Goal: Task Accomplishment & Management: Complete application form

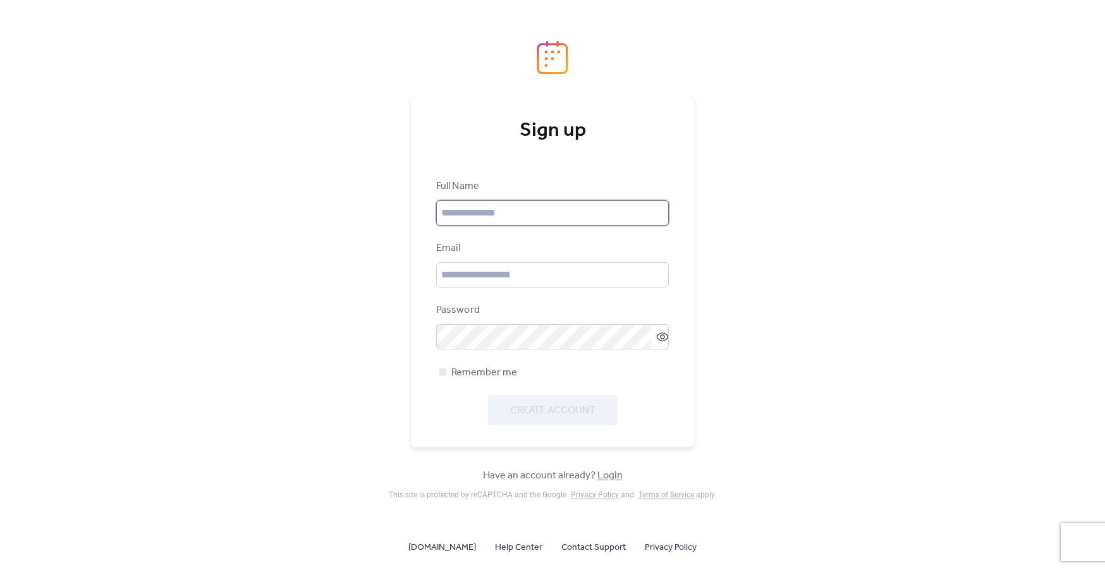
click at [530, 217] on input "text" at bounding box center [552, 212] width 233 height 25
type input "**********"
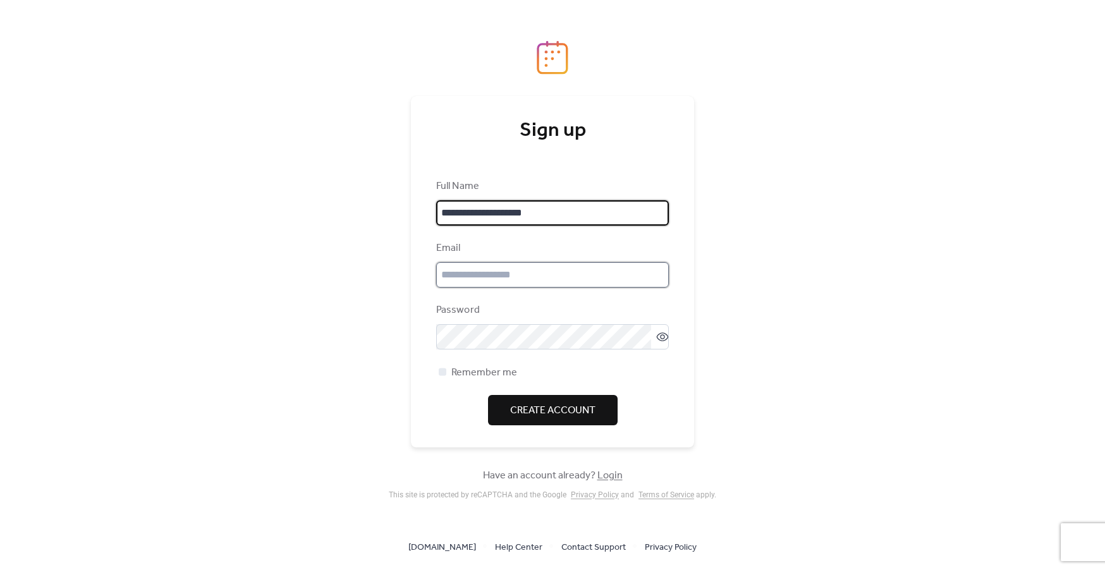
click at [501, 278] on input "email" at bounding box center [552, 274] width 233 height 25
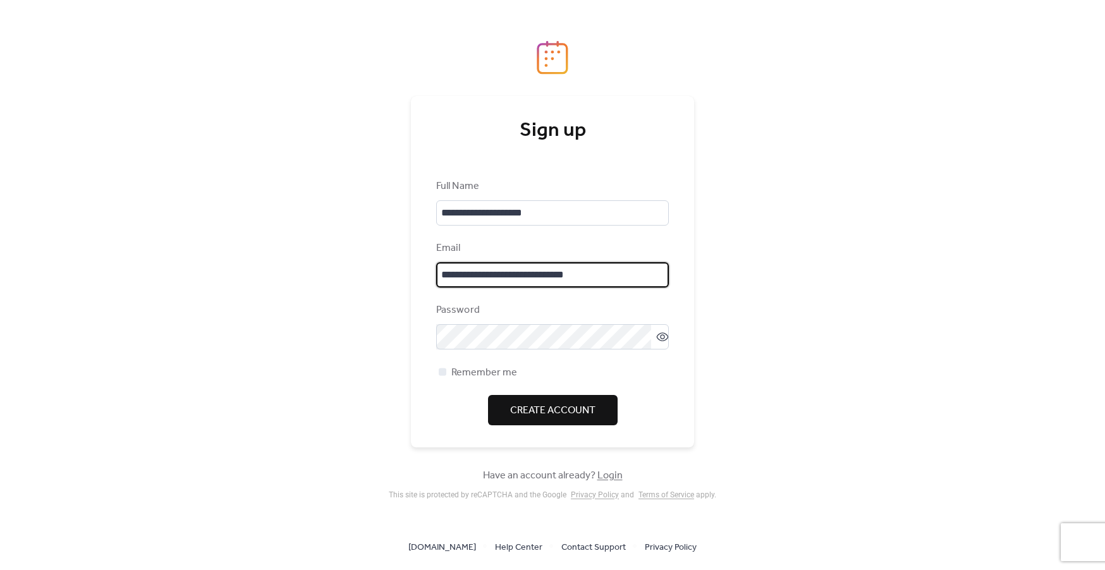
type input "**********"
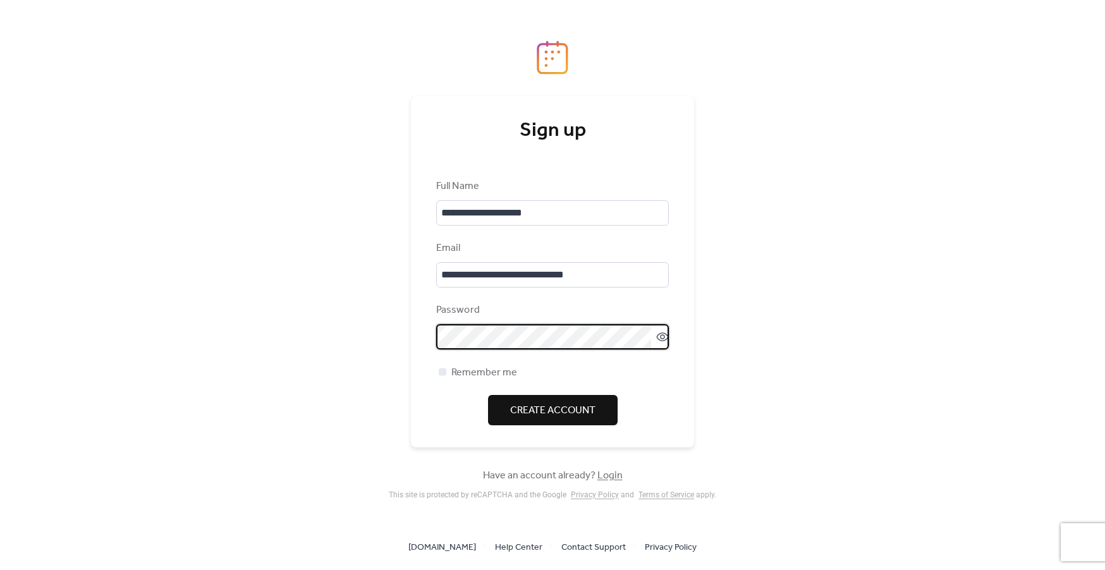
click at [459, 317] on div "Password" at bounding box center [552, 326] width 233 height 47
click at [660, 334] on icon at bounding box center [662, 336] width 5 height 5
click at [657, 338] on icon at bounding box center [663, 336] width 12 height 11
click at [536, 415] on span "Create Account" at bounding box center [552, 410] width 85 height 15
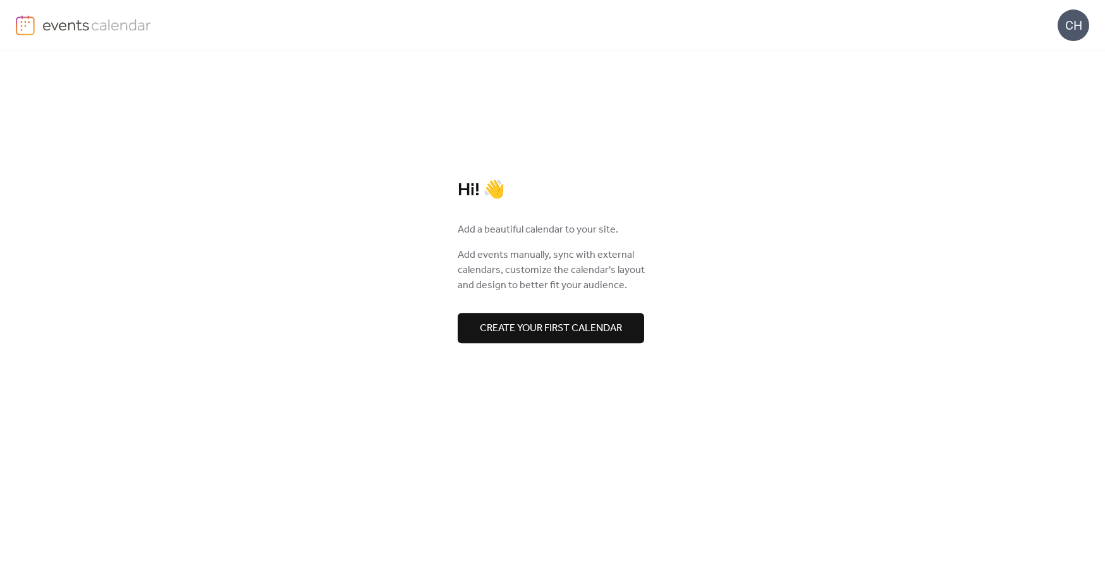
click at [616, 336] on span "Create your first calendar" at bounding box center [551, 328] width 142 height 15
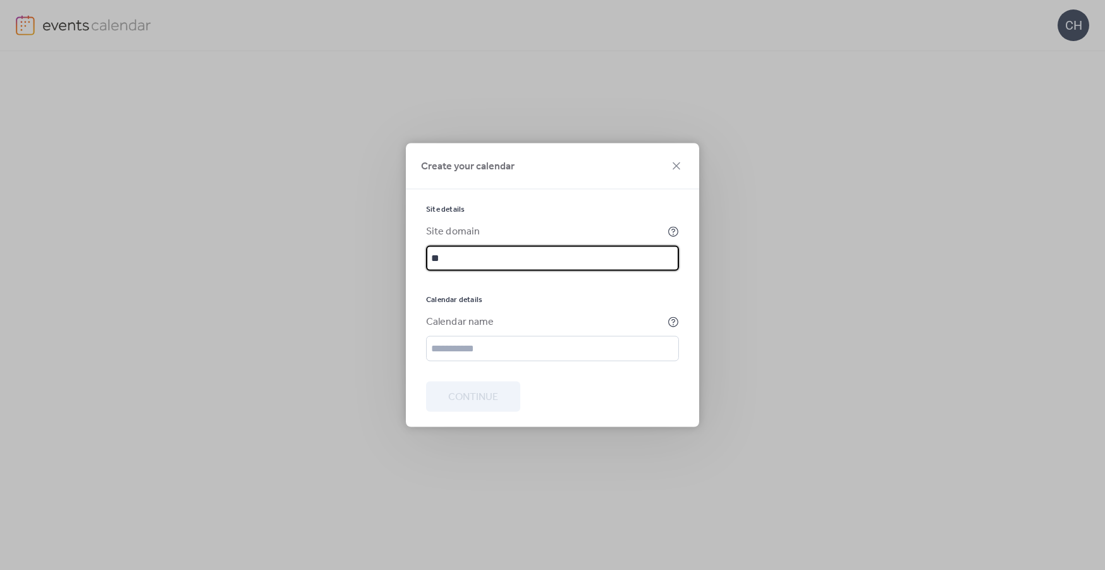
type input "*"
type input "**********"
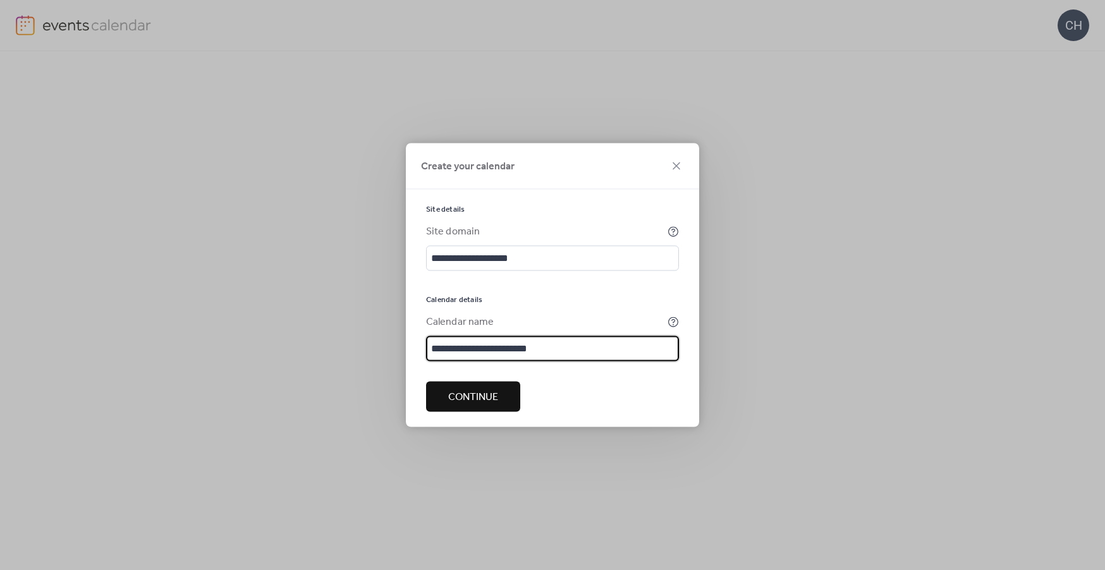
type input "**********"
click at [464, 400] on span "Continue" at bounding box center [473, 397] width 50 height 15
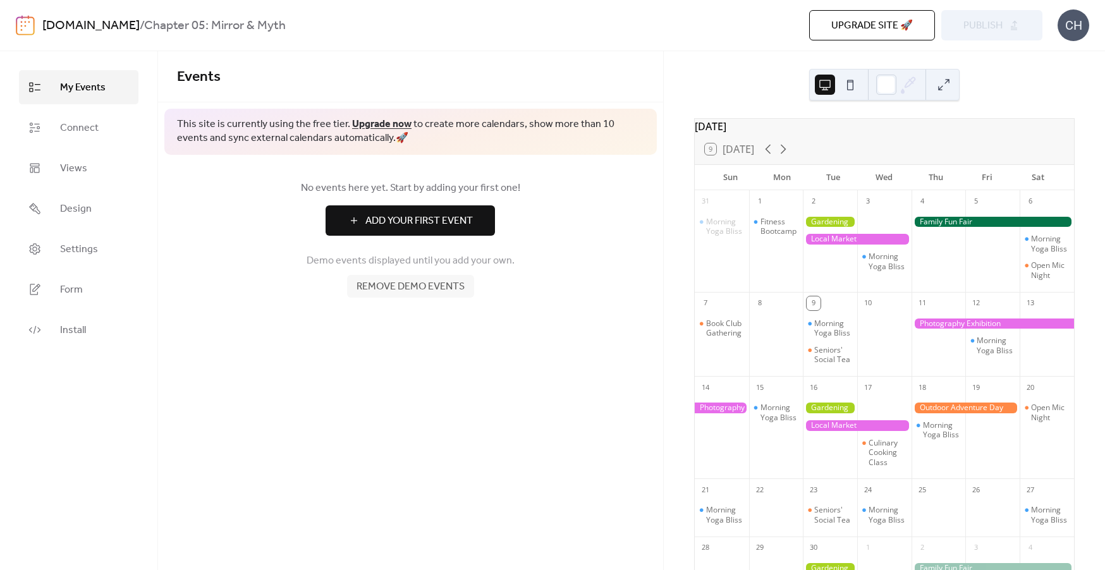
click at [431, 223] on span "Add Your First Event" at bounding box center [418, 221] width 107 height 15
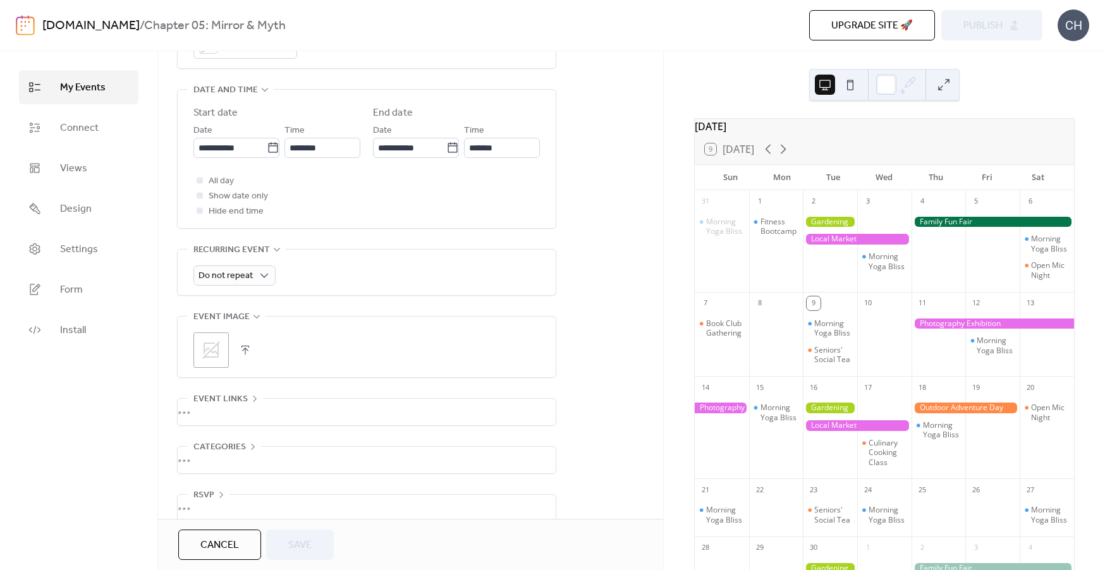
scroll to position [419, 0]
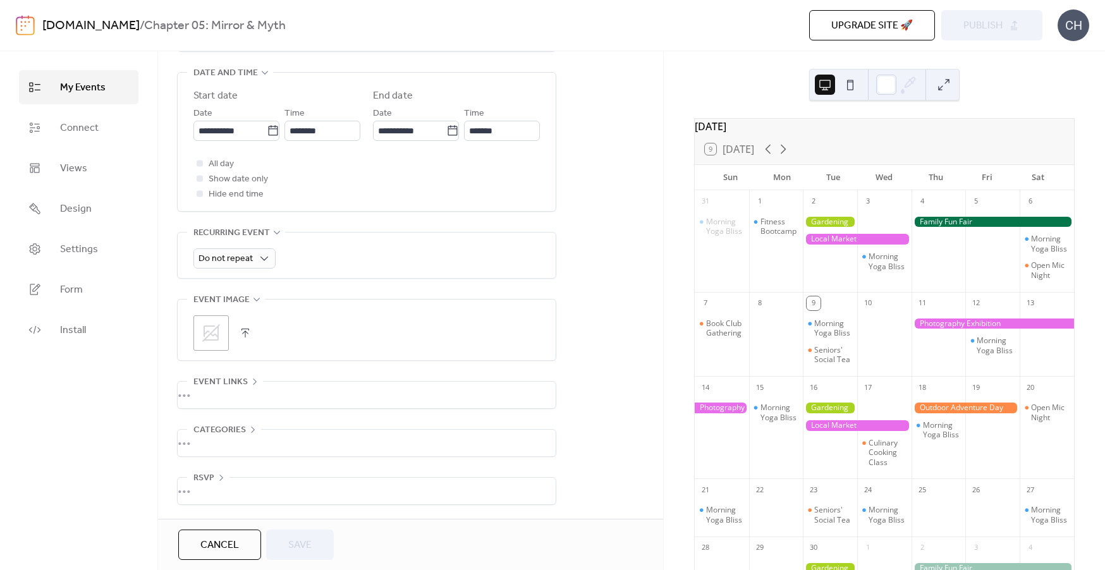
click at [230, 534] on button "Cancel" at bounding box center [219, 545] width 83 height 30
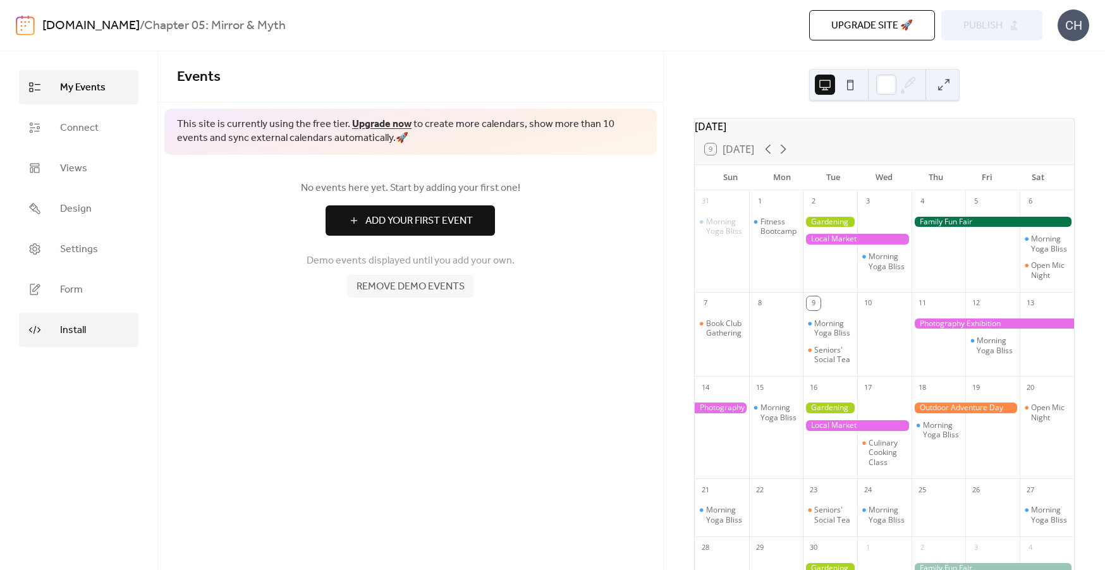
click at [101, 334] on link "Install" at bounding box center [78, 330] width 119 height 34
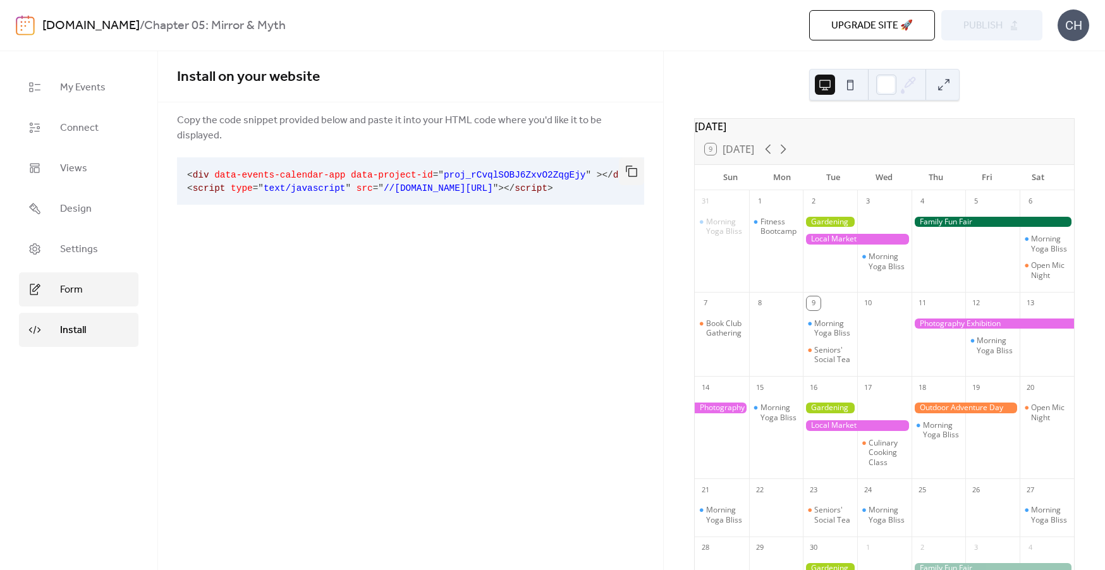
click at [78, 289] on span "Form" at bounding box center [71, 290] width 23 height 15
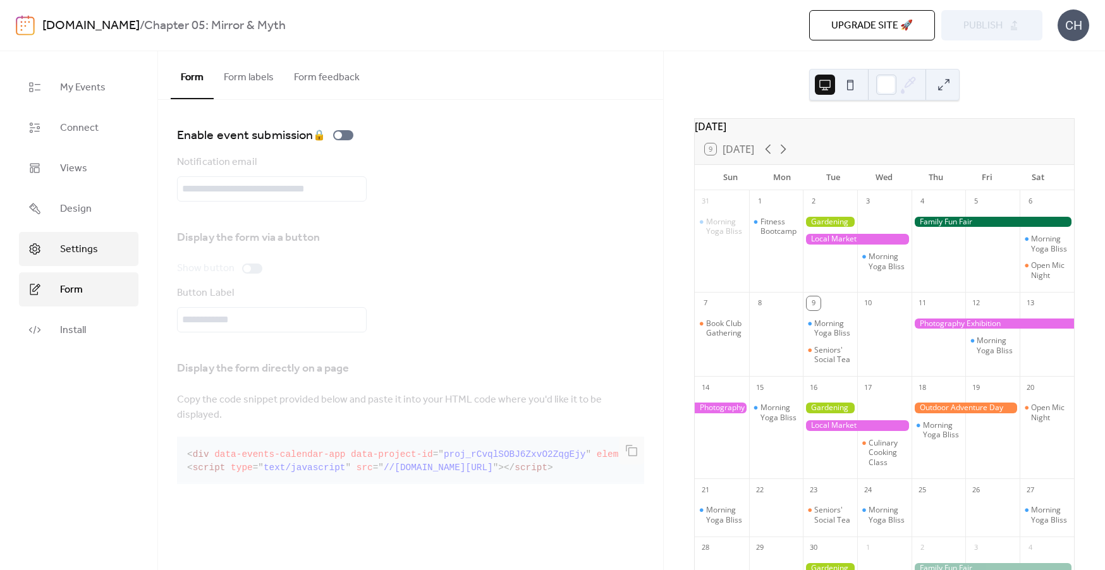
click at [96, 238] on link "Settings" at bounding box center [78, 249] width 119 height 34
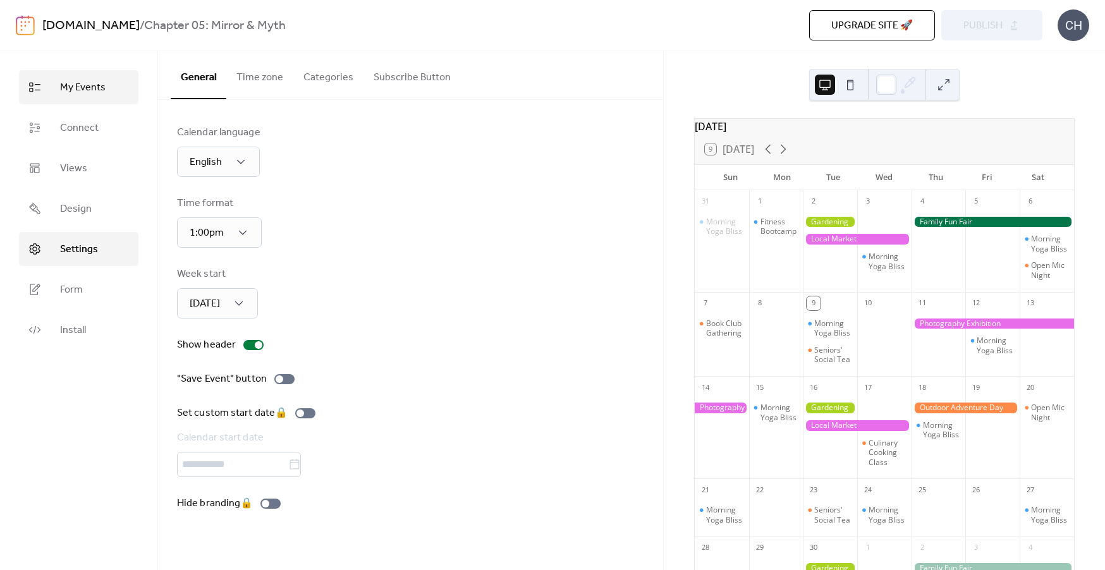
click at [108, 97] on link "My Events" at bounding box center [78, 87] width 119 height 34
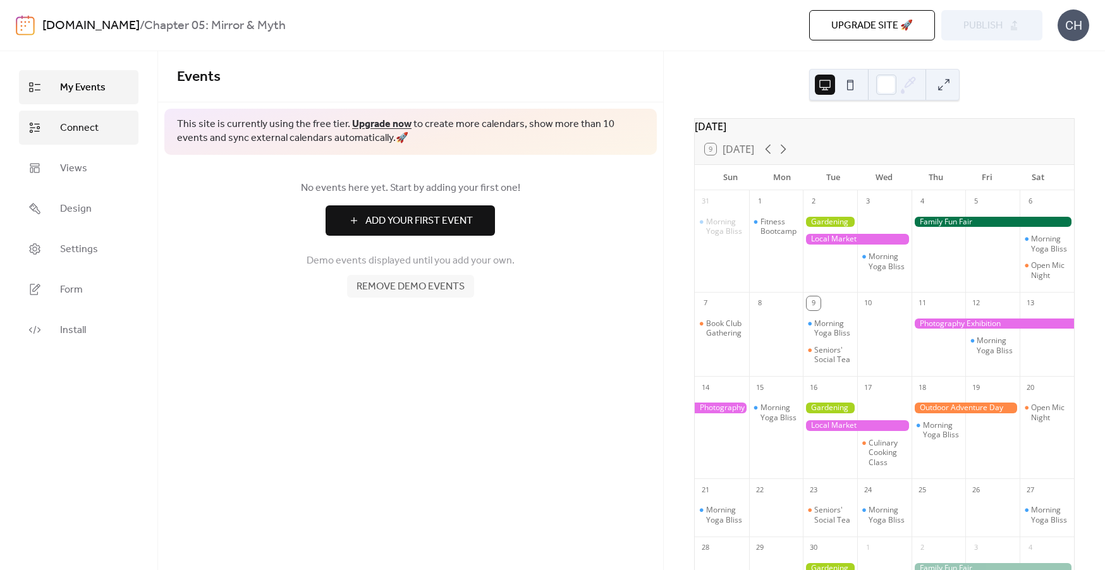
click at [115, 123] on link "Connect" at bounding box center [78, 128] width 119 height 34
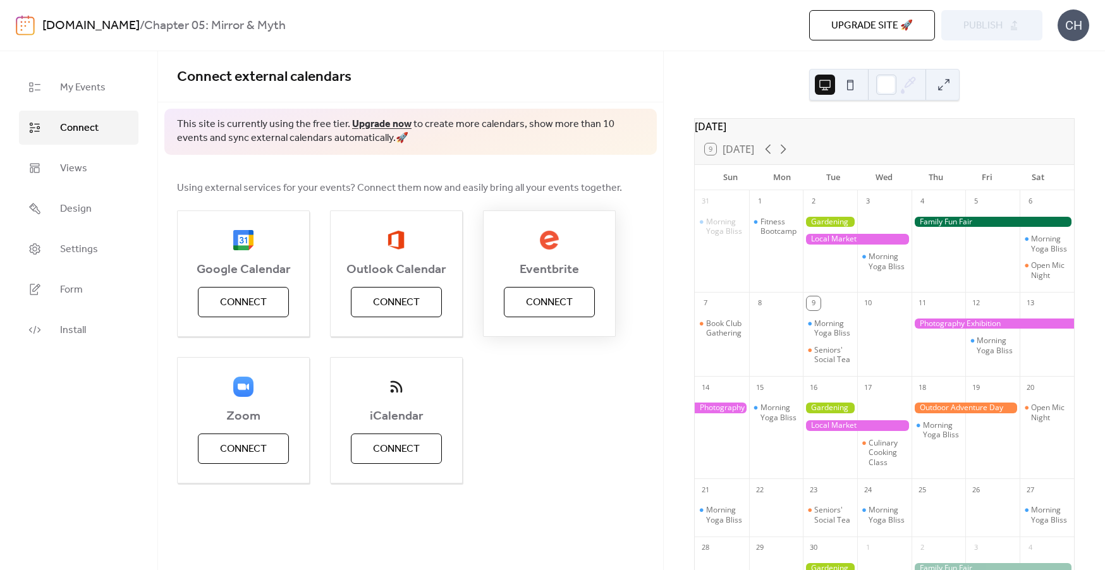
click at [547, 295] on span "Connect" at bounding box center [549, 302] width 47 height 15
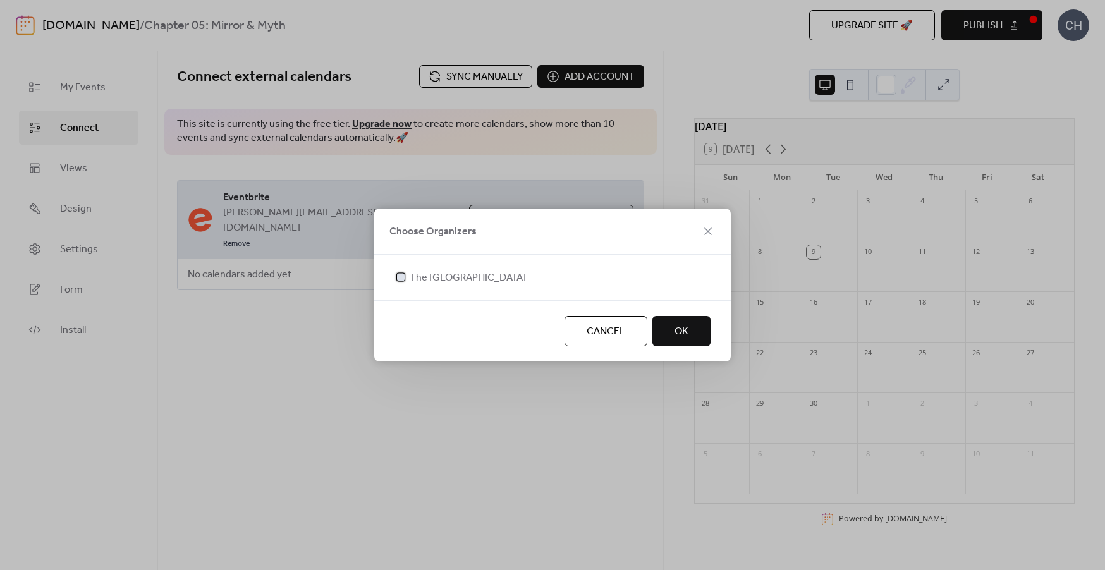
click at [458, 283] on span "The [GEOGRAPHIC_DATA]" at bounding box center [468, 278] width 116 height 15
click at [680, 331] on span "OK" at bounding box center [682, 331] width 14 height 15
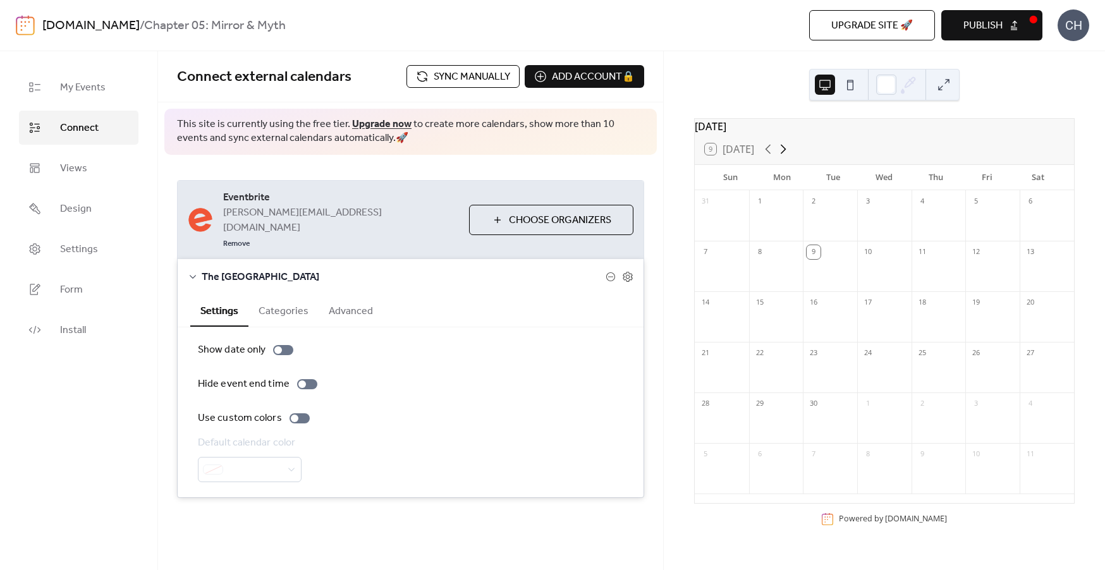
click at [783, 154] on icon at bounding box center [783, 149] width 15 height 15
click at [278, 295] on button "Categories" at bounding box center [283, 310] width 70 height 31
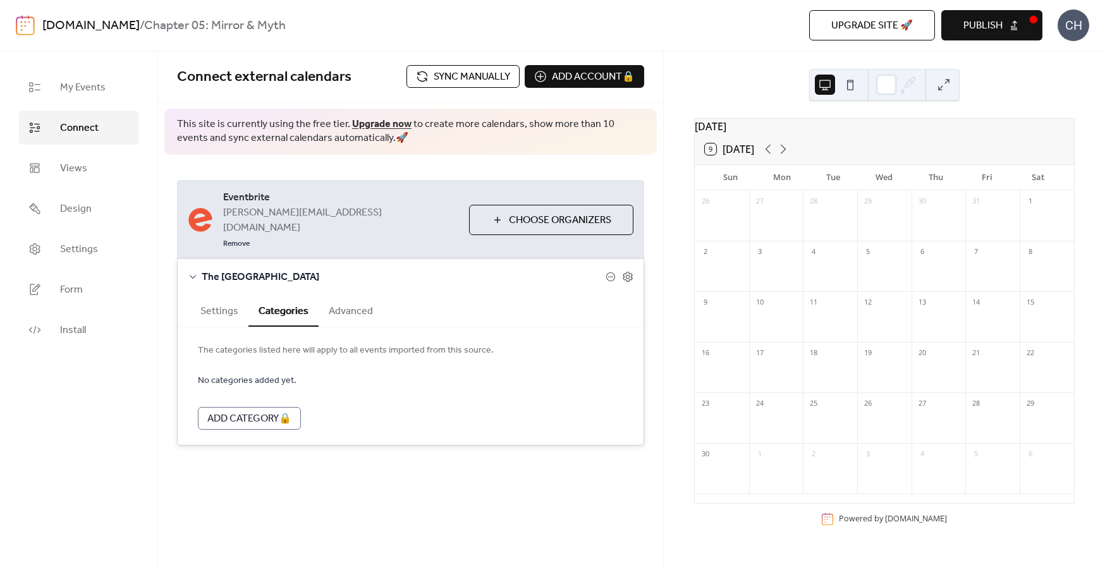
click at [355, 295] on button "Advanced" at bounding box center [351, 310] width 64 height 31
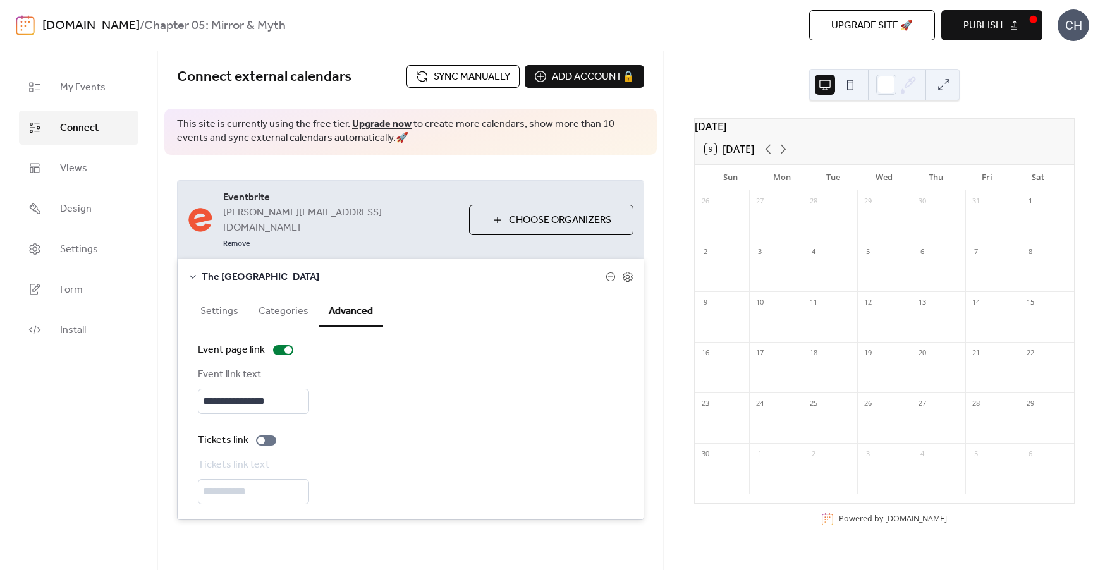
click at [224, 295] on button "Settings" at bounding box center [219, 310] width 58 height 31
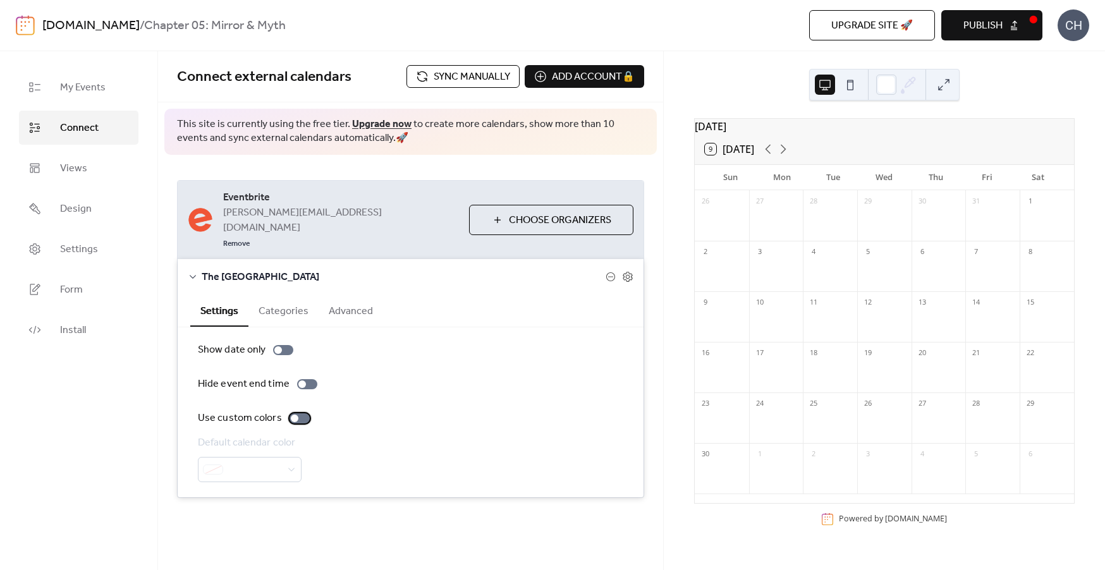
click at [291, 415] on div at bounding box center [295, 419] width 8 height 8
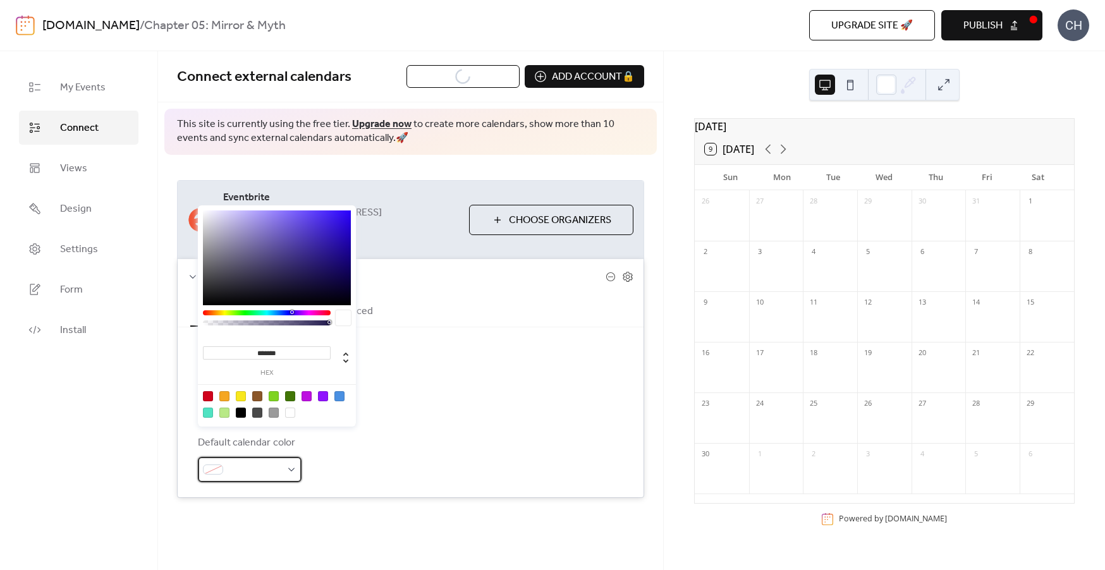
click at [271, 463] on span at bounding box center [254, 470] width 53 height 15
click at [338, 398] on div at bounding box center [339, 396] width 10 height 10
type input "*******"
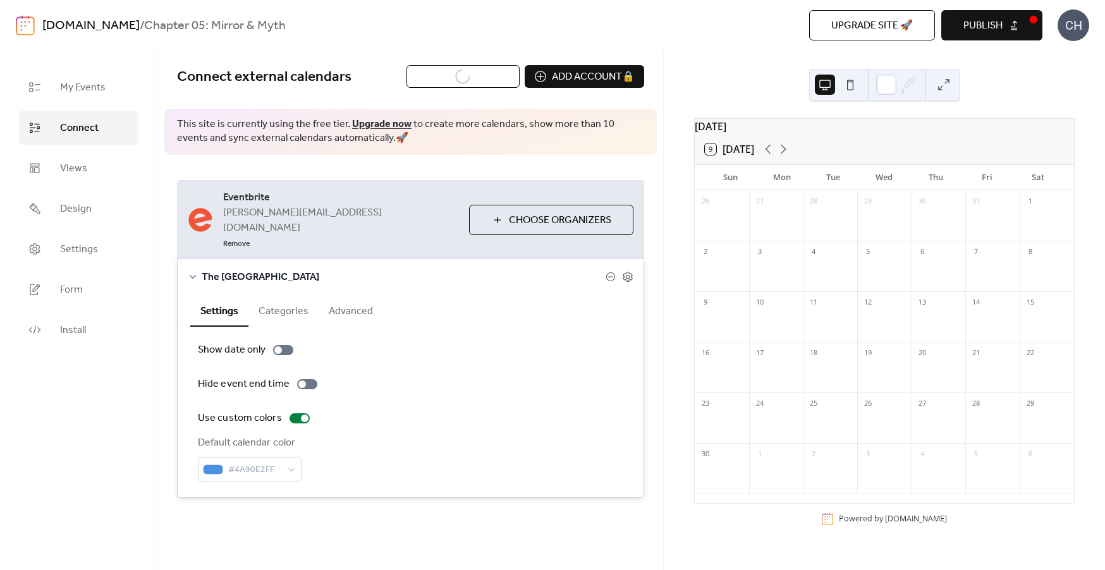
click at [357, 456] on div "Show date only Hide event end time Use custom colors Default calendar color #4A…" at bounding box center [411, 412] width 466 height 170
click at [886, 76] on div at bounding box center [886, 85] width 20 height 20
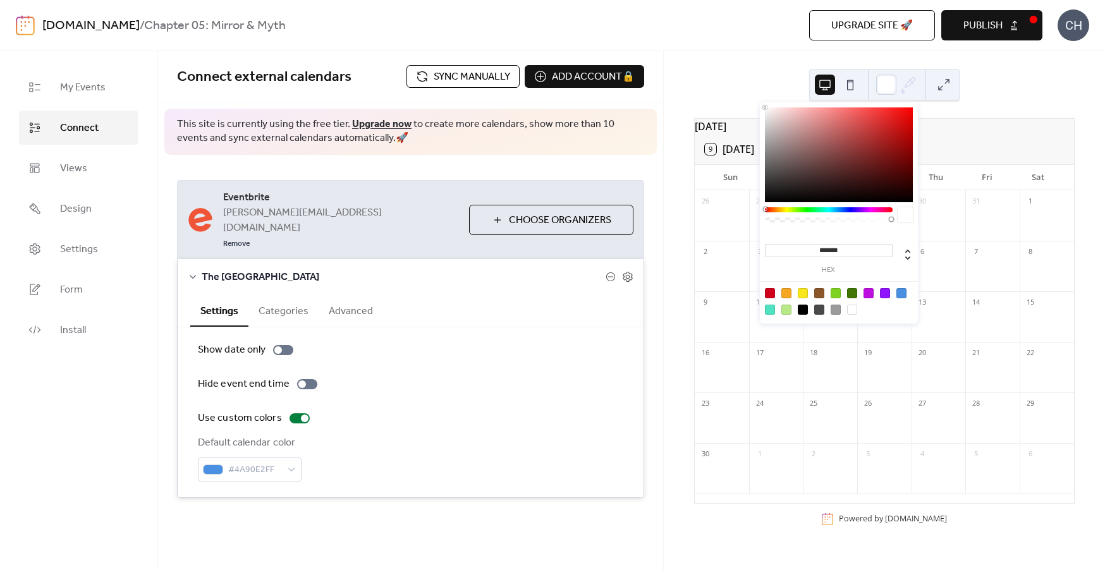
click at [906, 290] on div at bounding box center [839, 301] width 161 height 40
click at [901, 292] on div at bounding box center [901, 293] width 10 height 10
type input "*******"
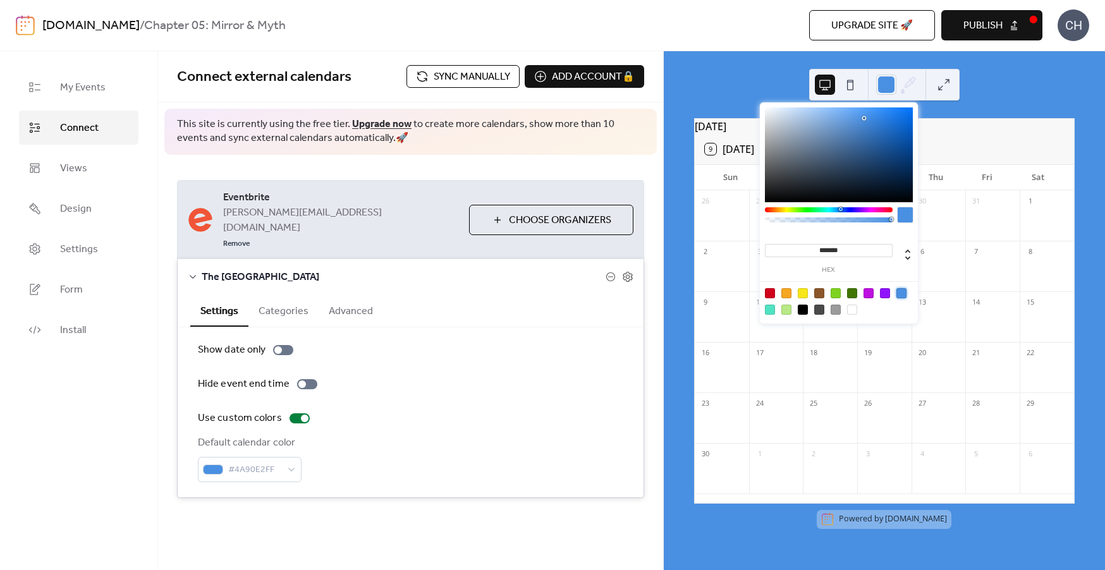
click at [855, 248] on input "*******" at bounding box center [829, 250] width 128 height 13
click at [890, 85] on div at bounding box center [886, 85] width 20 height 20
drag, startPoint x: 851, startPoint y: 251, endPoint x: 818, endPoint y: 248, distance: 33.0
click at [818, 248] on input "*******" at bounding box center [829, 250] width 128 height 13
paste input
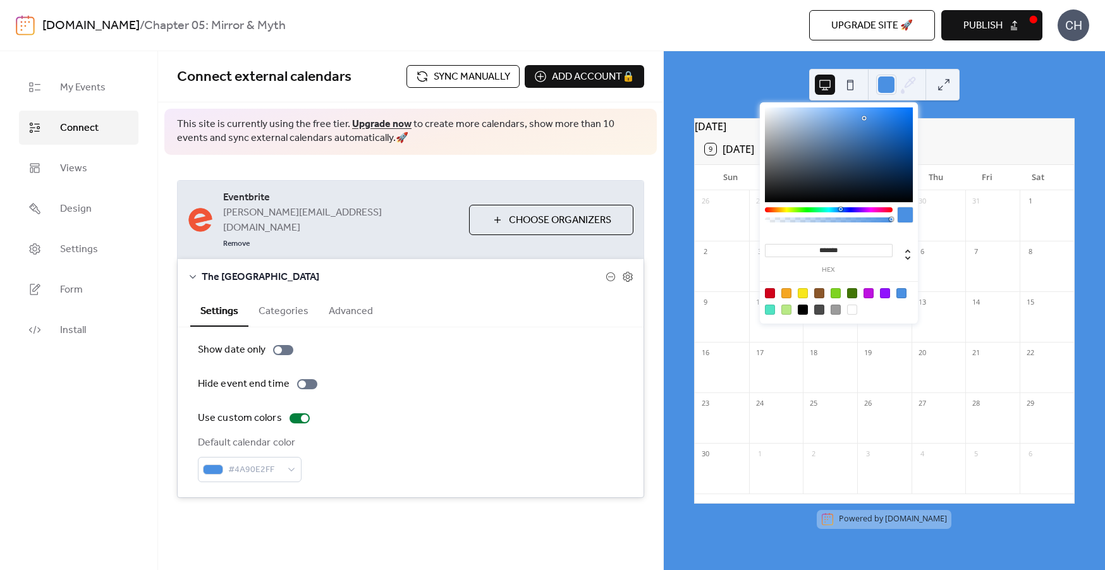
type input "*******"
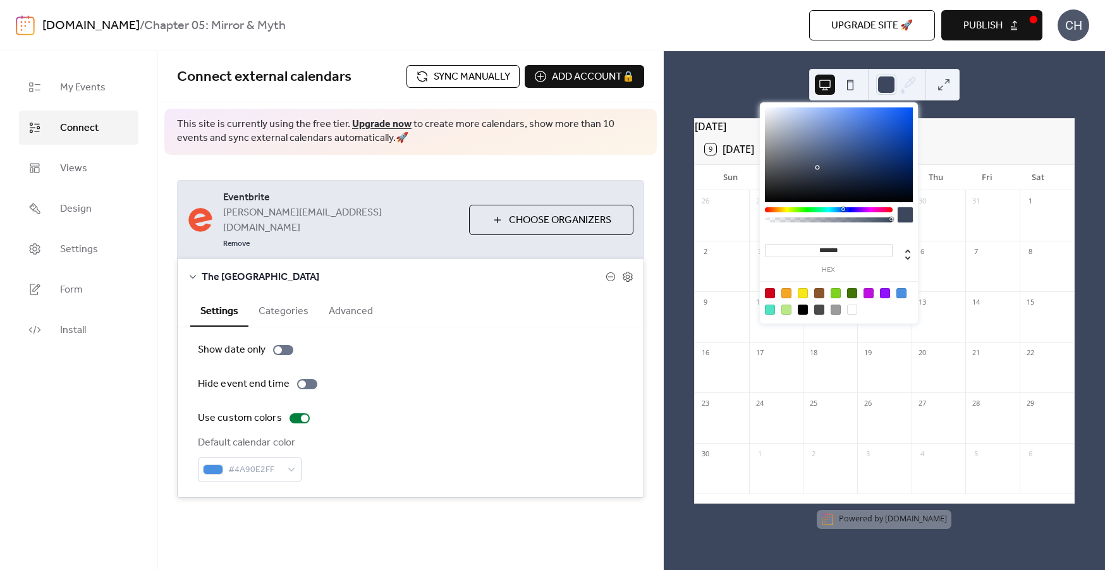
click at [1031, 113] on div "[DATE] 9 [DATE] Sun Mon Tue Wed Thu Fri Sat 26 27 28 29 30 31 1 2 3 4 5 6 7 8 9…" at bounding box center [884, 310] width 441 height 519
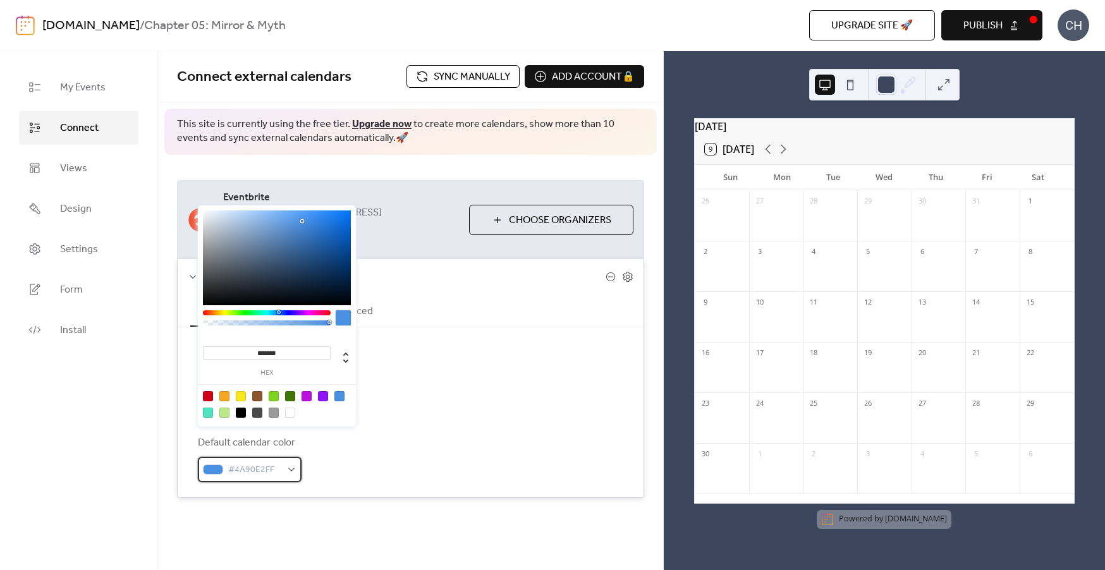
click at [284, 457] on div "#4A90E2FF" at bounding box center [250, 469] width 104 height 25
type input "*******"
drag, startPoint x: 212, startPoint y: 219, endPoint x: 183, endPoint y: 170, distance: 56.9
click at [183, 170] on body "**********" at bounding box center [552, 285] width 1105 height 570
click at [480, 343] on div "Show date only Hide event end time Use custom colors Default calendar color #FF…" at bounding box center [410, 413] width 425 height 140
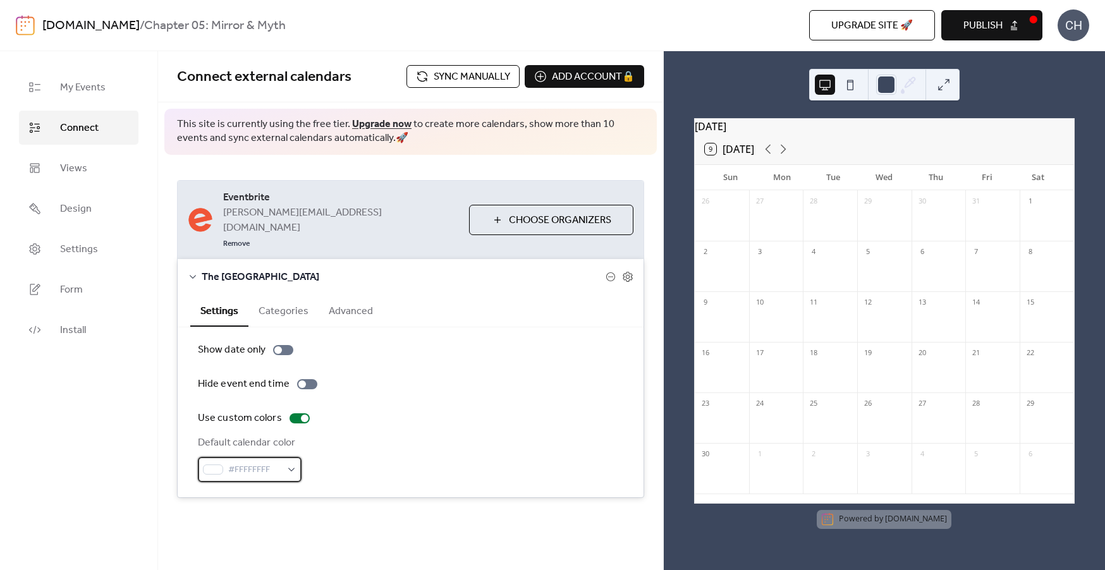
click at [247, 463] on span "#FFFFFFFF" at bounding box center [254, 470] width 53 height 15
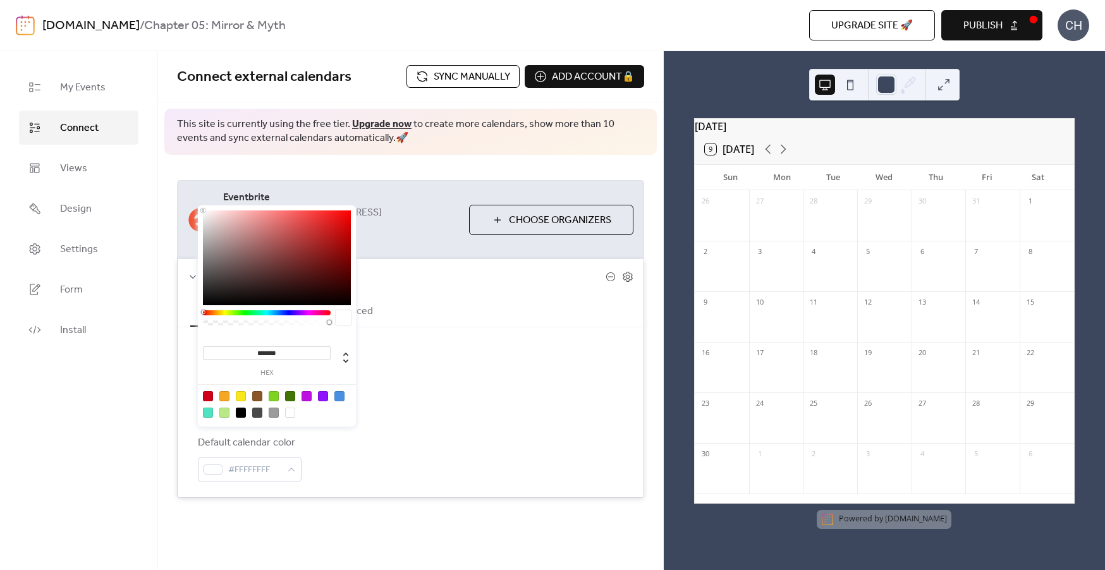
drag, startPoint x: 291, startPoint y: 355, endPoint x: 255, endPoint y: 355, distance: 35.4
click at [255, 355] on input "*******" at bounding box center [267, 352] width 128 height 13
paste input
type input "*******"
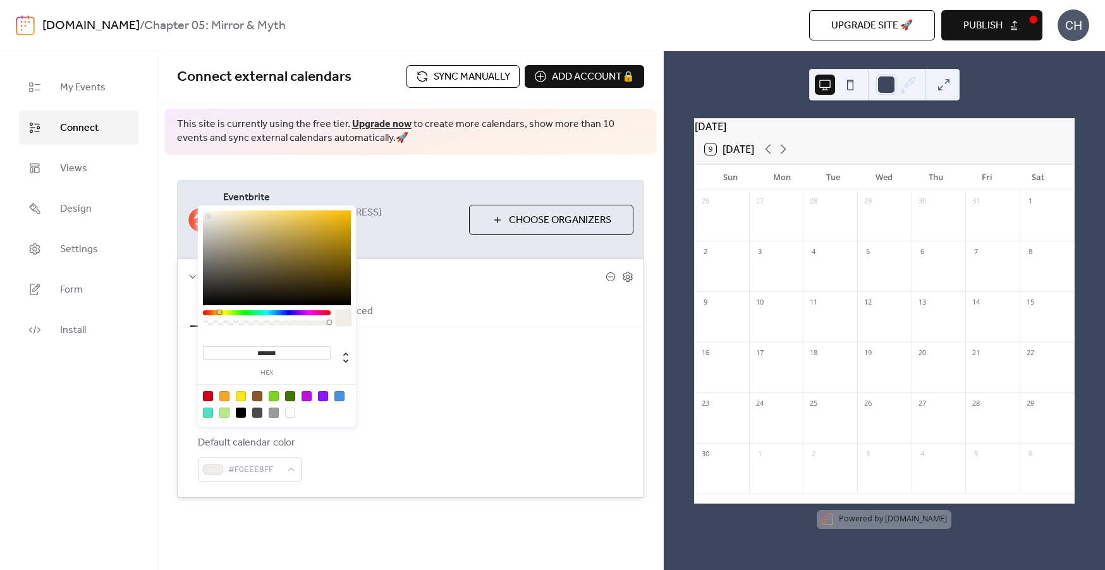
click at [414, 372] on div "Show date only Hide event end time Use custom colors Default calendar color #F0…" at bounding box center [410, 413] width 425 height 140
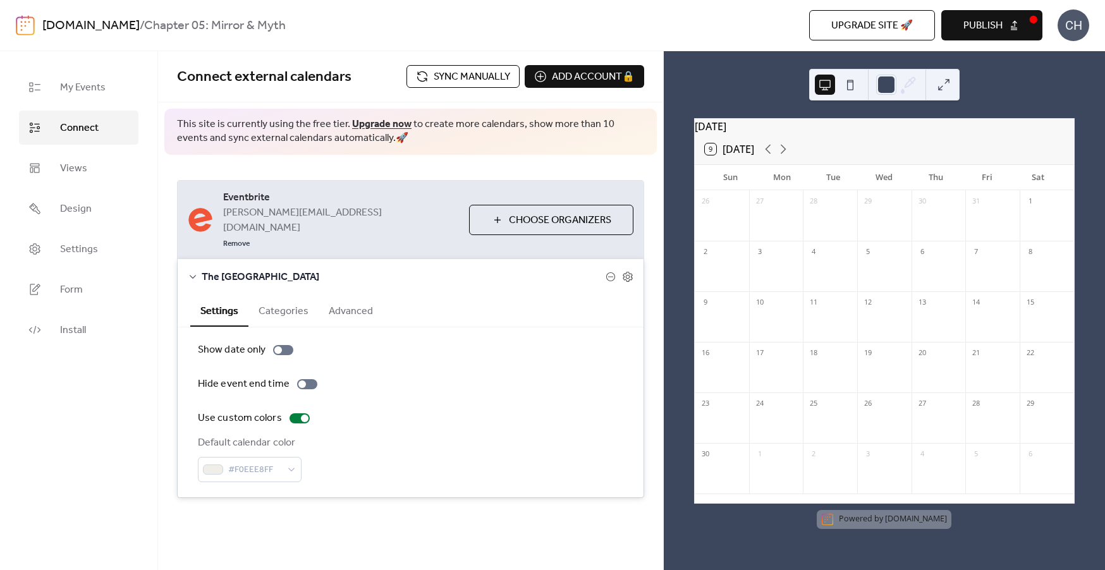
click at [290, 295] on button "Categories" at bounding box center [283, 310] width 70 height 31
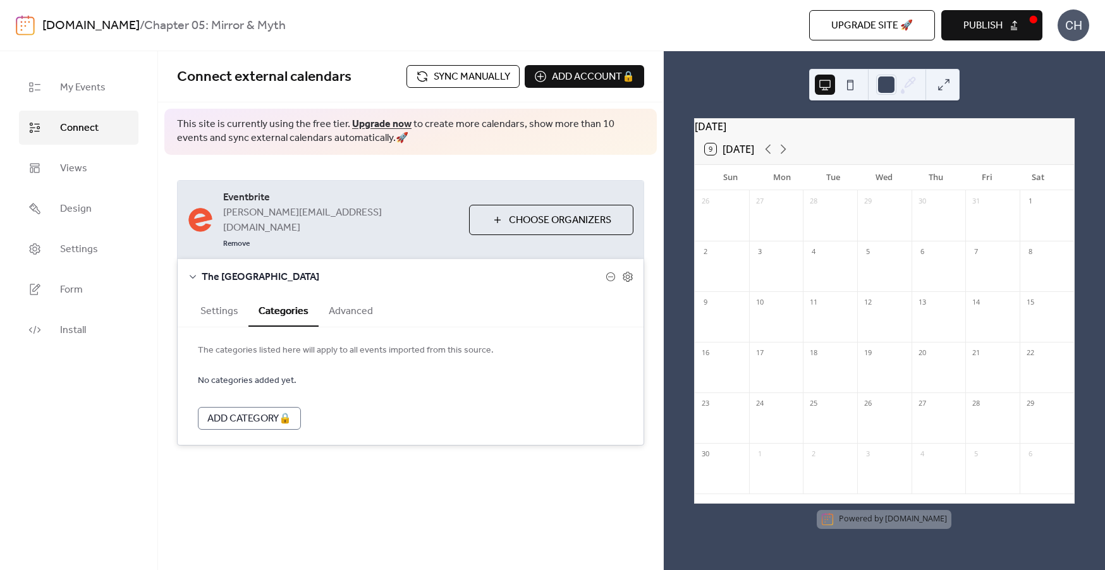
click at [343, 295] on button "Advanced" at bounding box center [351, 310] width 64 height 31
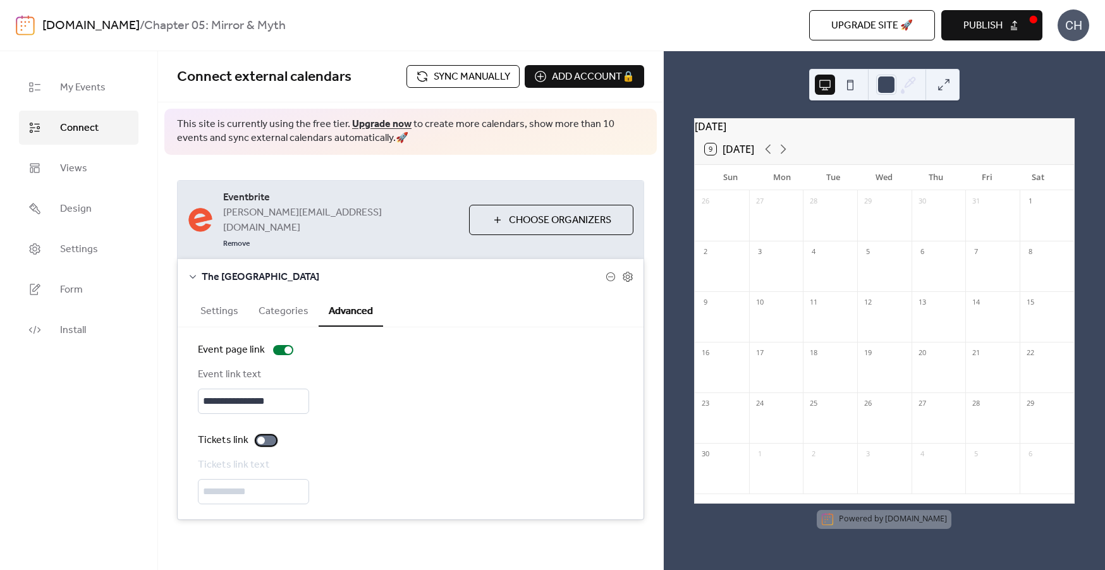
click at [256, 436] on div at bounding box center [266, 441] width 20 height 10
click at [265, 479] on input "**********" at bounding box center [253, 491] width 111 height 25
click at [256, 479] on input "**********" at bounding box center [253, 491] width 111 height 25
drag, startPoint x: 219, startPoint y: 459, endPoint x: 193, endPoint y: 459, distance: 25.3
click at [193, 459] on div "**********" at bounding box center [411, 423] width 466 height 192
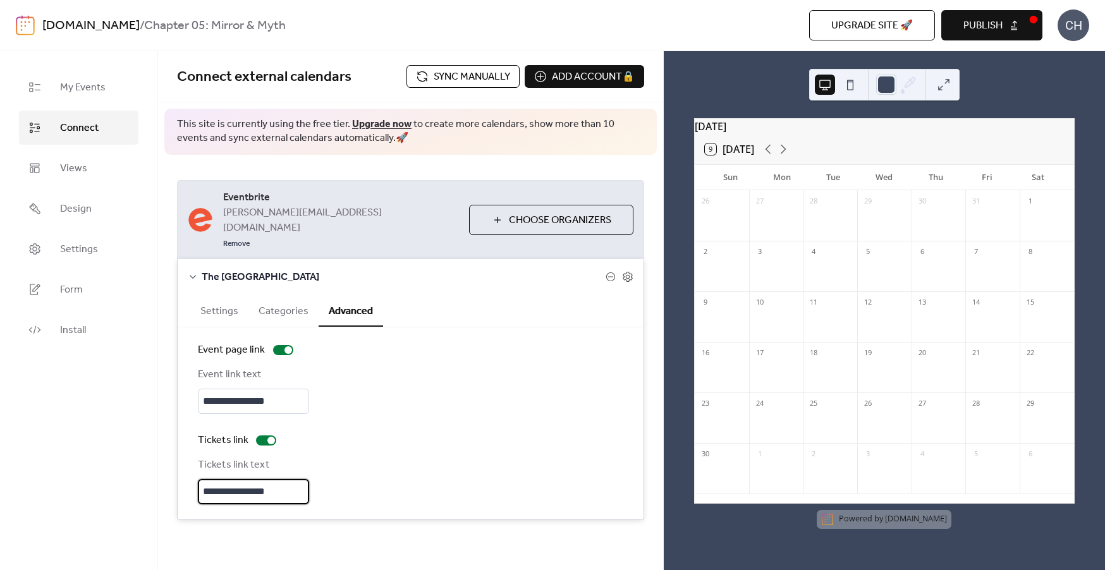
type input "**********"
click at [357, 367] on div "**********" at bounding box center [410, 390] width 425 height 47
click at [78, 202] on span "Design" at bounding box center [76, 209] width 32 height 15
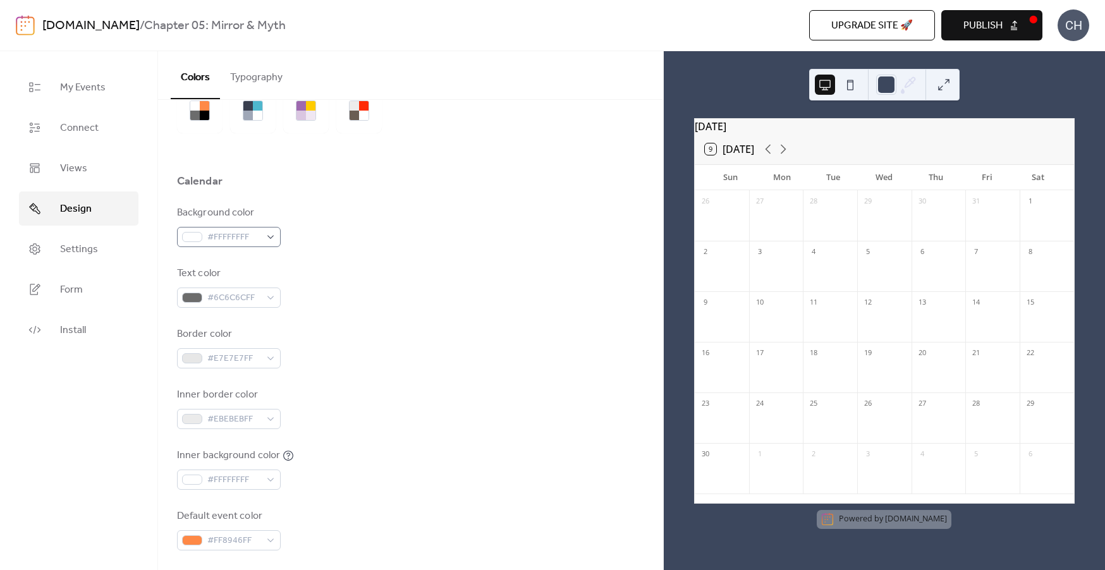
scroll to position [83, 0]
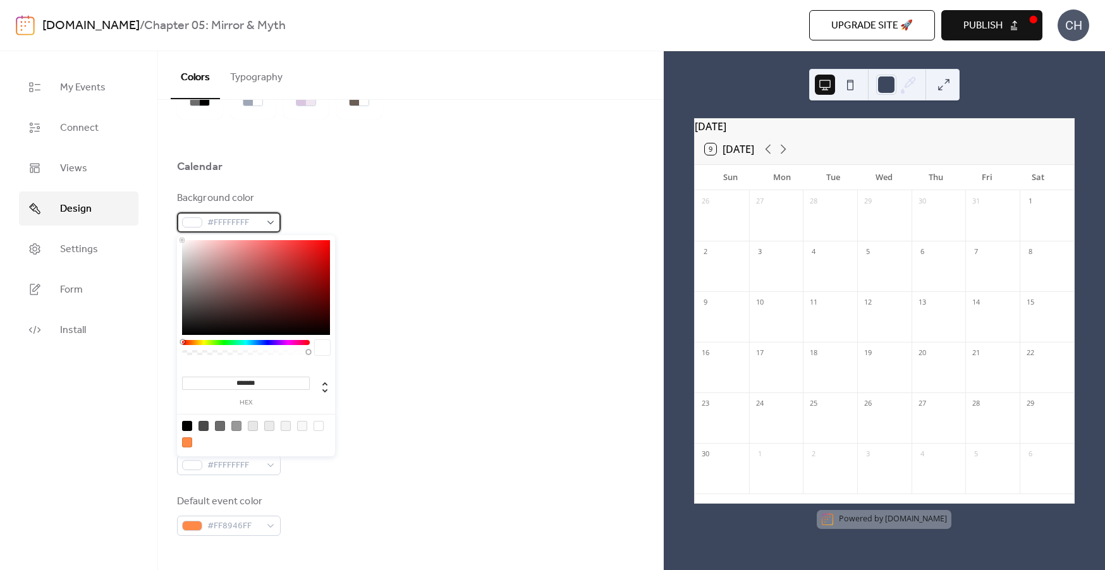
click at [248, 219] on span "#FFFFFFFF" at bounding box center [233, 223] width 53 height 15
click at [443, 221] on div "Background color #FFFFFFFF" at bounding box center [410, 212] width 467 height 42
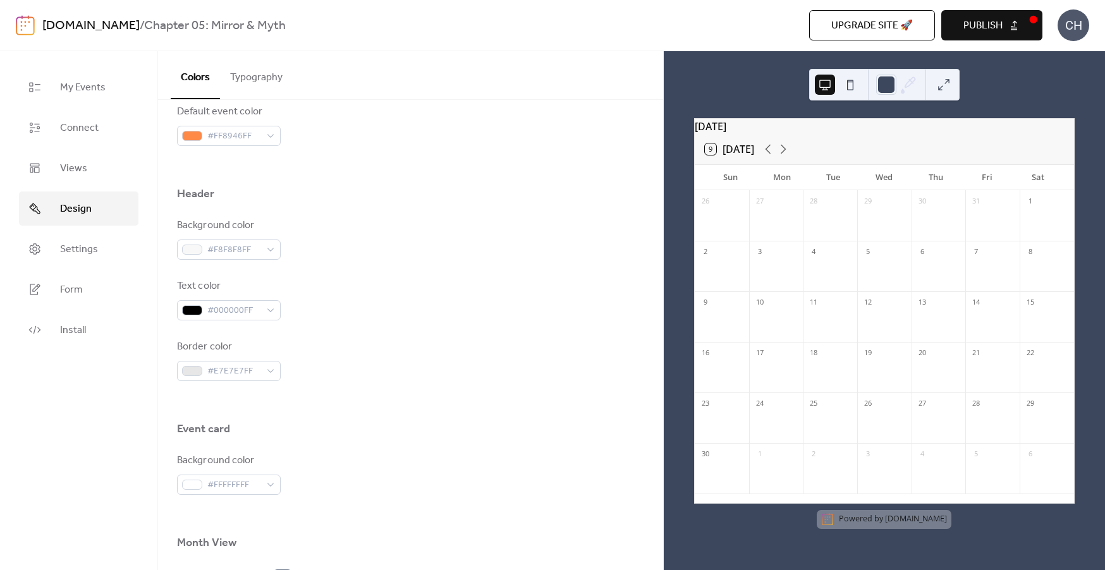
scroll to position [471, 0]
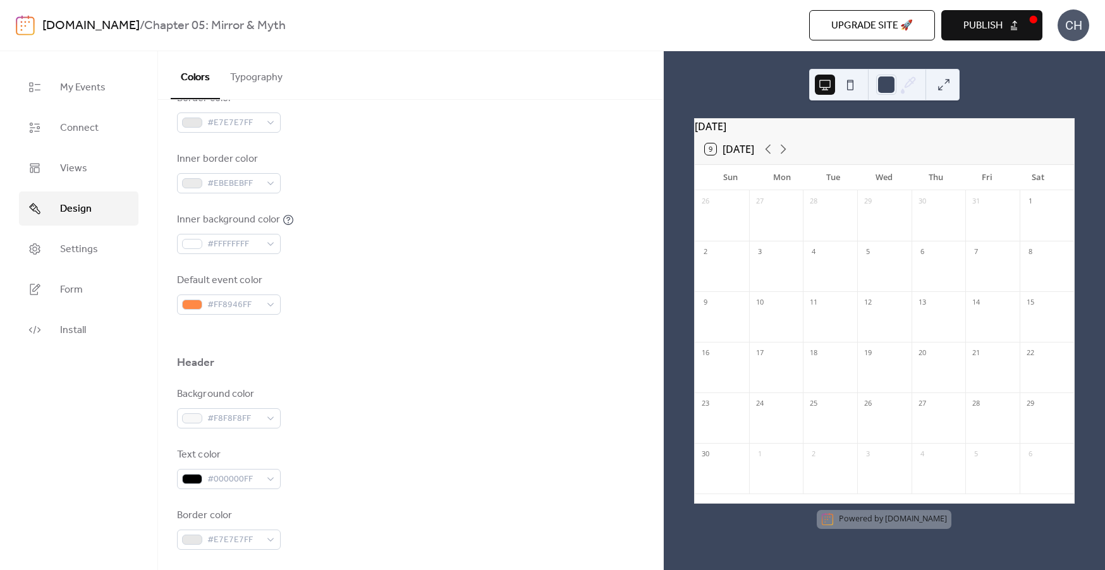
click at [272, 82] on button "Typography" at bounding box center [256, 74] width 73 height 47
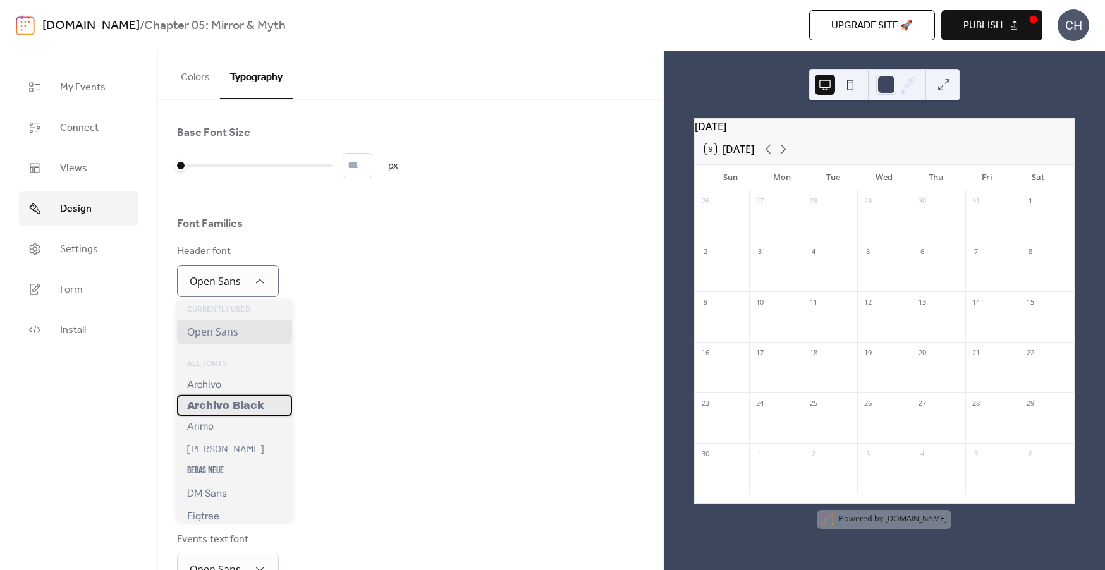
click at [259, 408] on span "Archivo Black" at bounding box center [225, 405] width 77 height 11
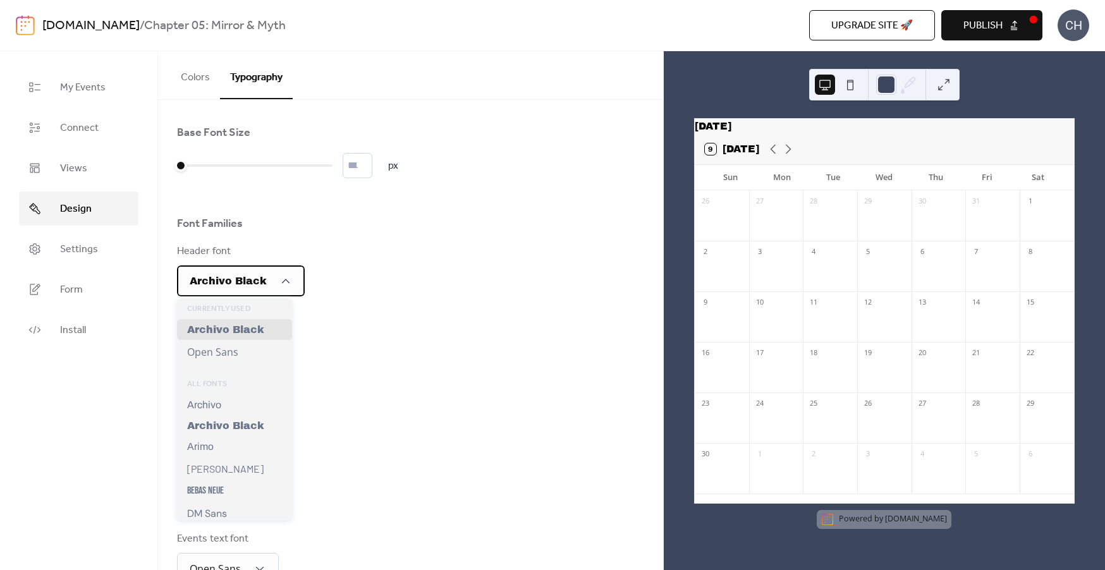
click at [259, 281] on span "Archivo Black" at bounding box center [228, 281] width 77 height 11
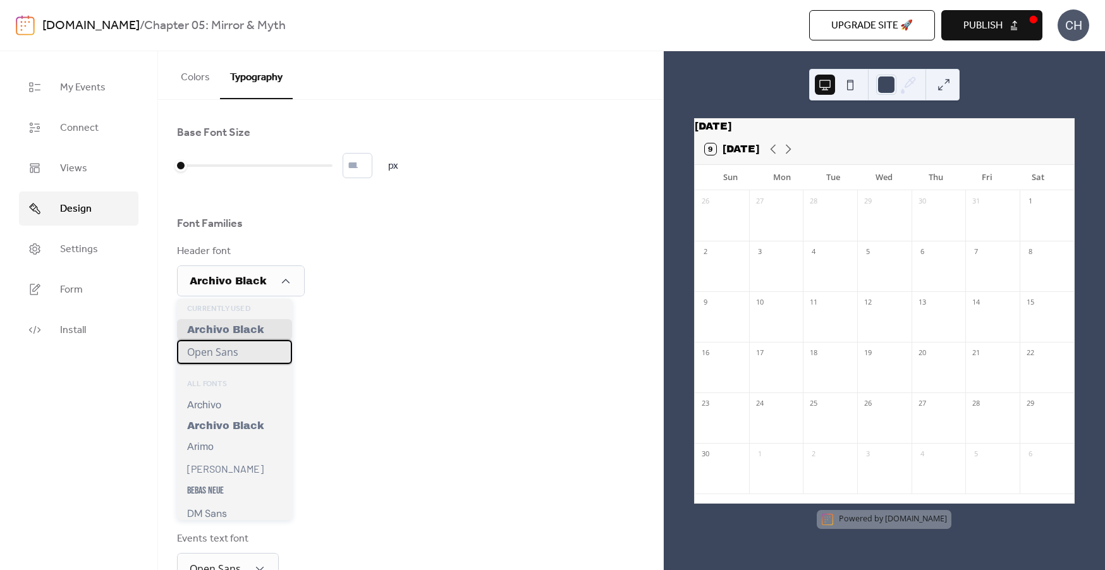
click at [228, 362] on div "Open Sans" at bounding box center [234, 352] width 115 height 24
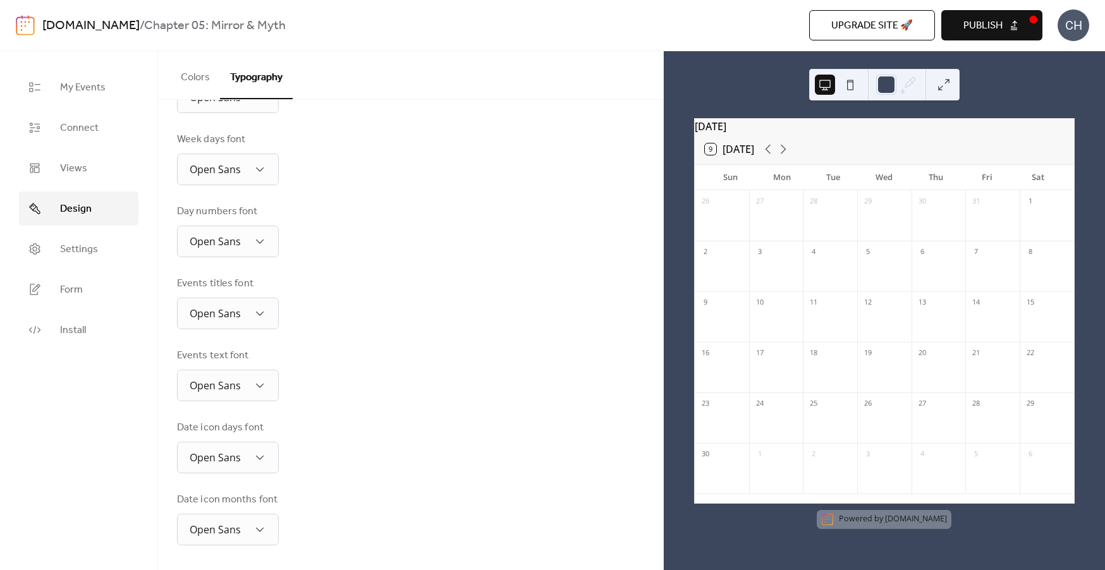
scroll to position [185, 0]
click at [78, 283] on span "Form" at bounding box center [71, 290] width 23 height 15
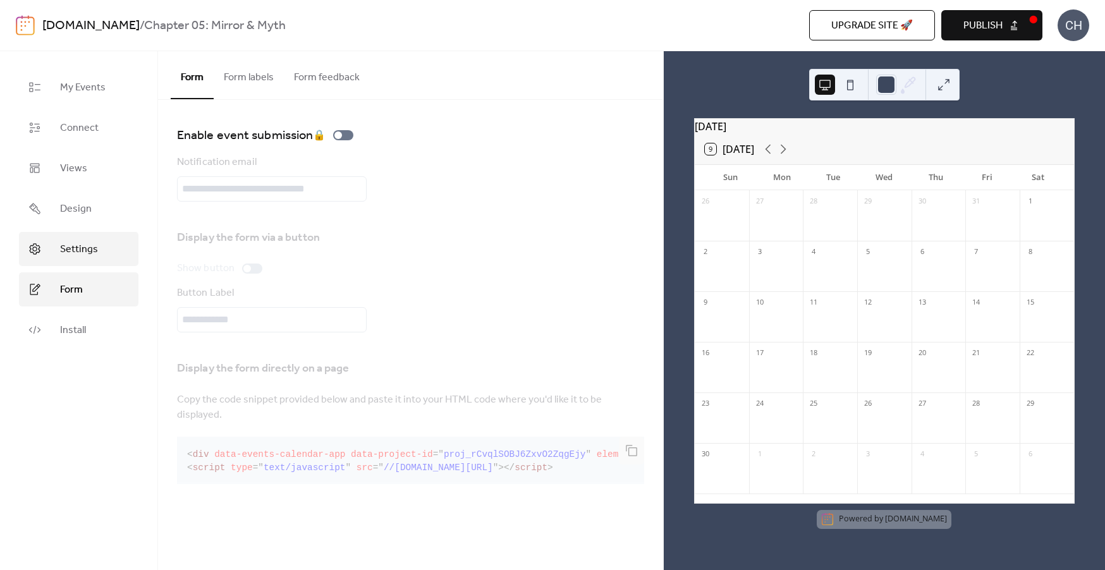
click at [82, 252] on span "Settings" at bounding box center [79, 249] width 38 height 15
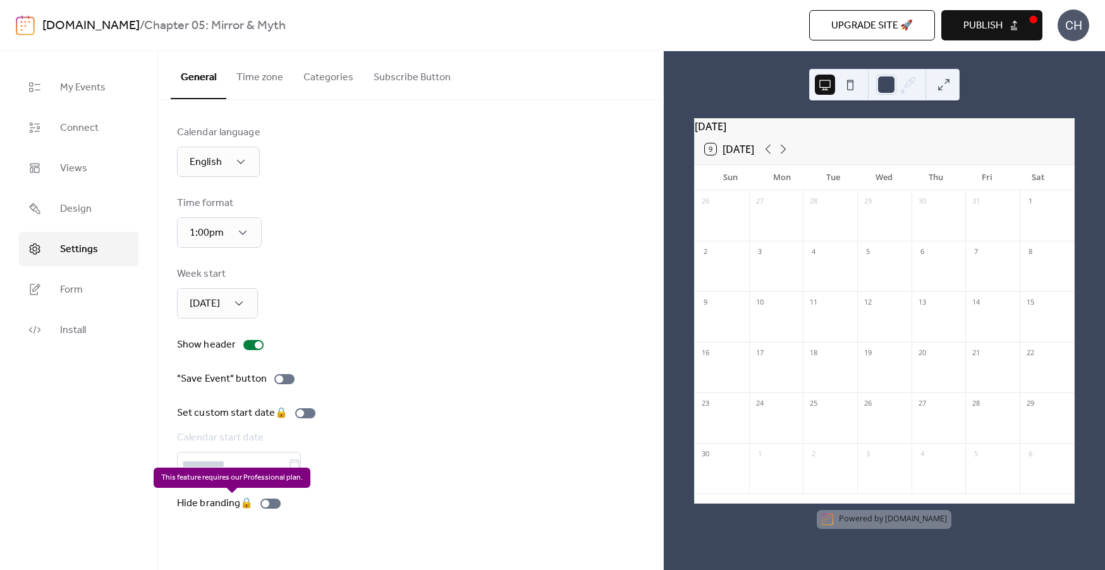
click at [266, 501] on div "Hide branding 🔒" at bounding box center [231, 503] width 109 height 15
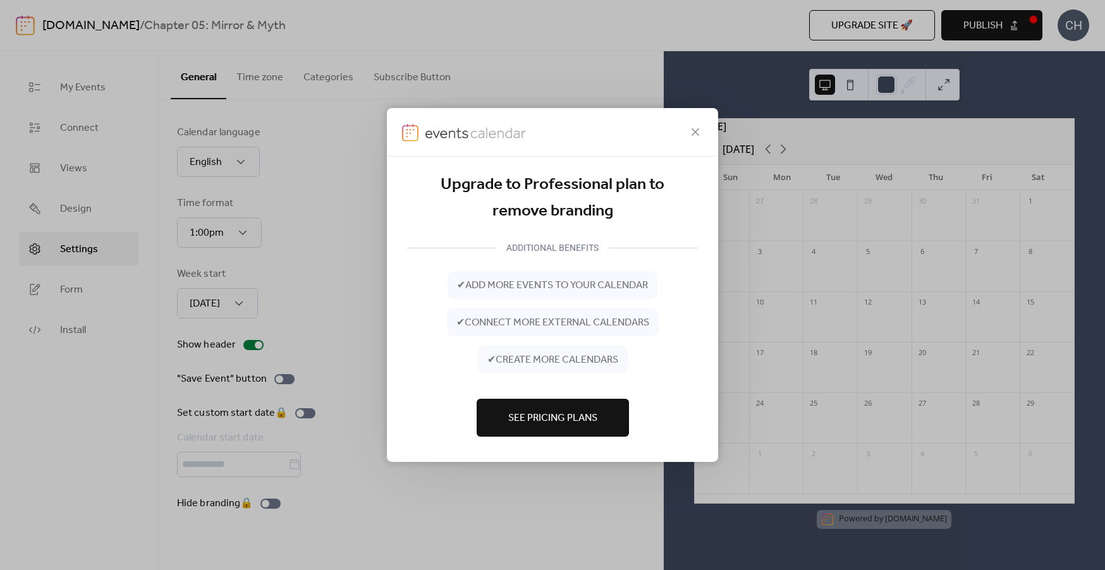
click at [704, 126] on div at bounding box center [552, 132] width 331 height 49
click at [697, 127] on icon at bounding box center [695, 132] width 15 height 15
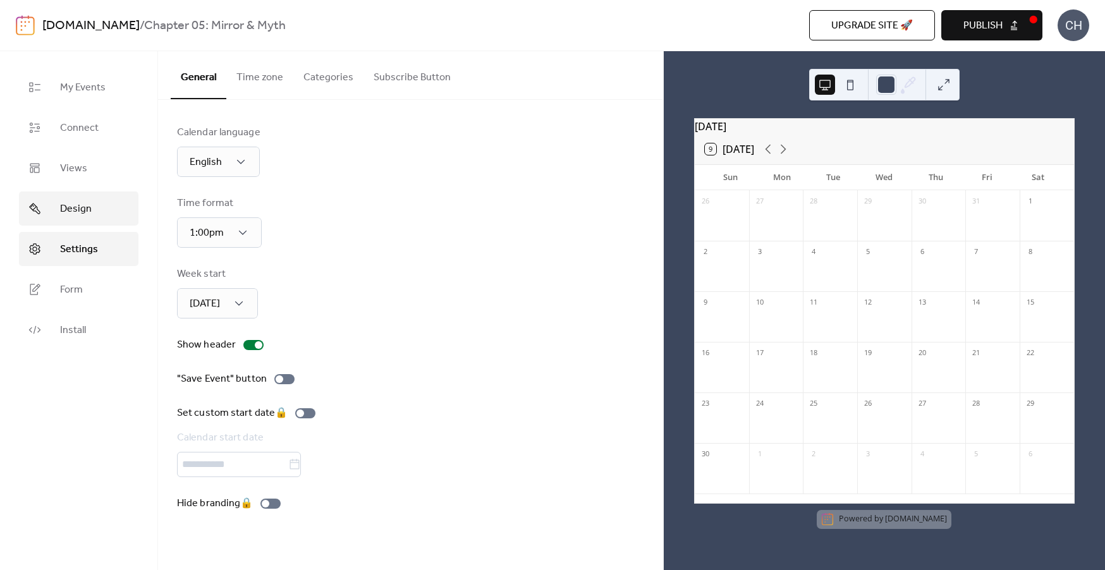
click at [58, 224] on link "Design" at bounding box center [78, 209] width 119 height 34
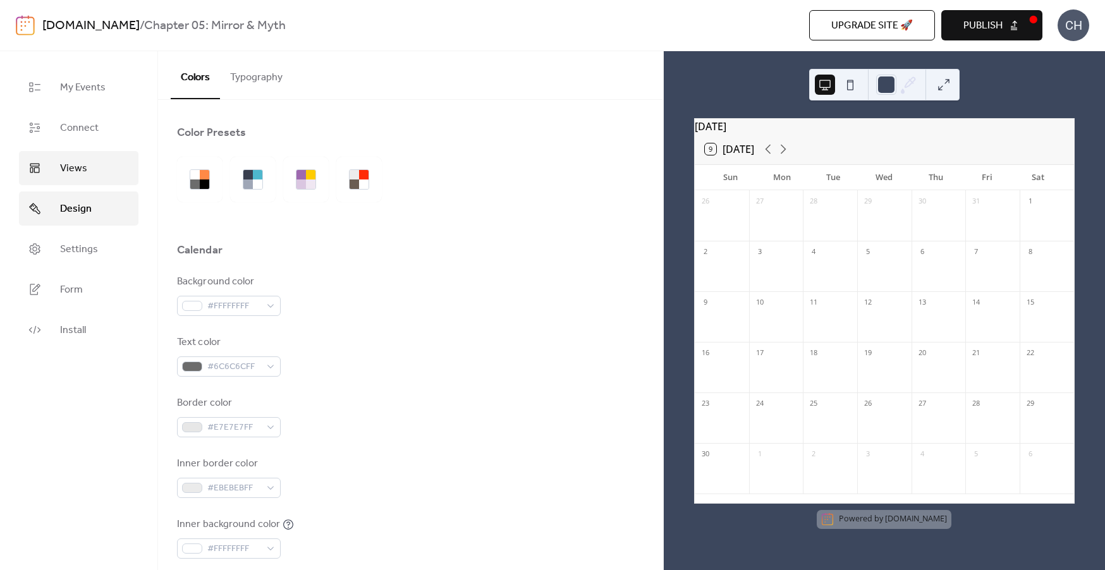
click at [84, 162] on span "Views" at bounding box center [73, 168] width 27 height 15
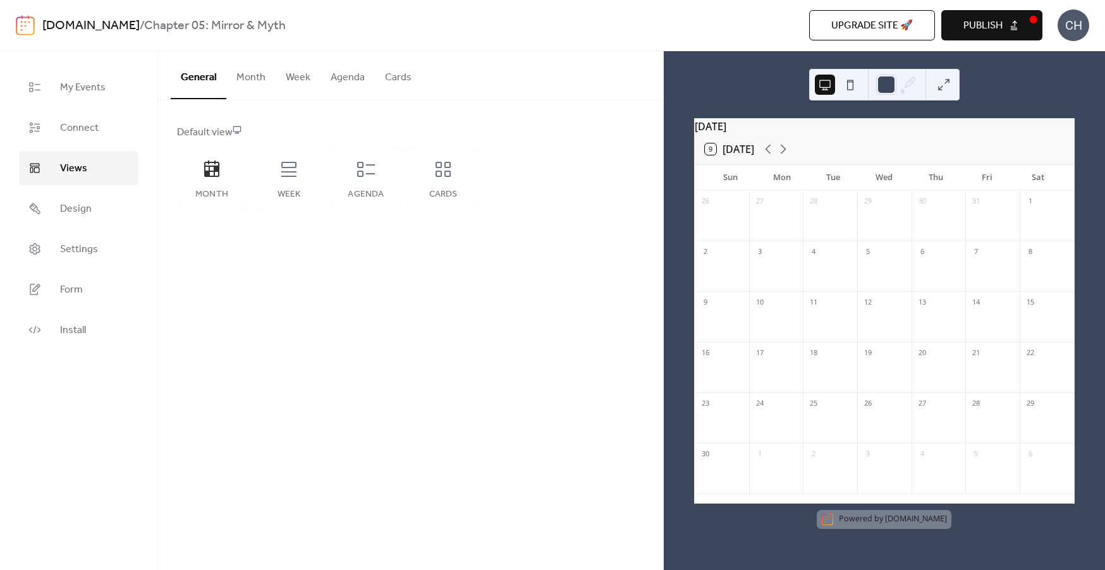
click at [252, 80] on button "Month" at bounding box center [250, 74] width 49 height 47
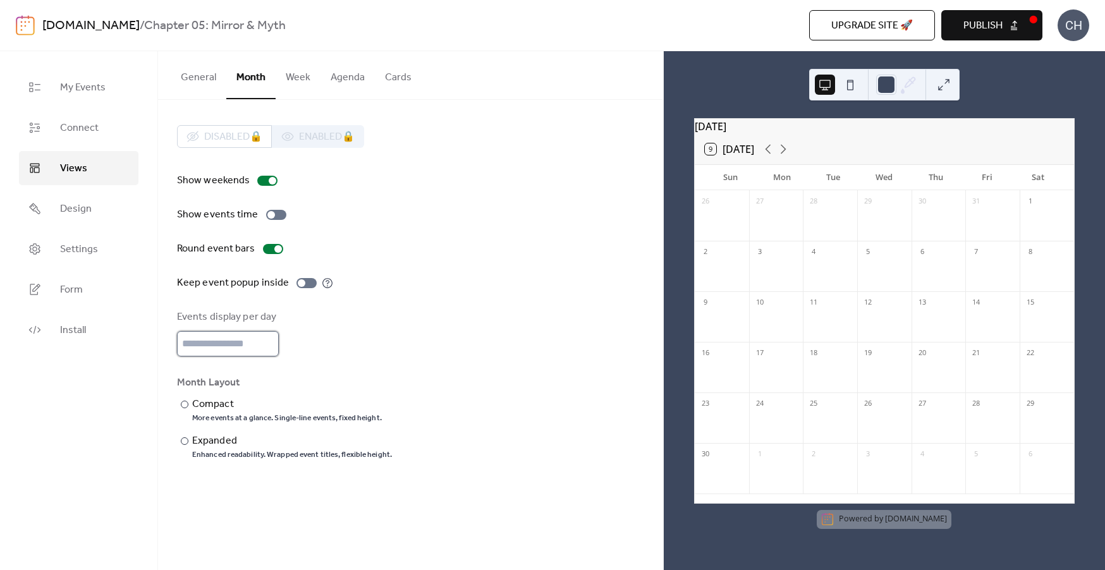
click at [267, 341] on input "*" at bounding box center [228, 343] width 102 height 25
type input "*"
click at [267, 341] on input "*" at bounding box center [228, 343] width 102 height 25
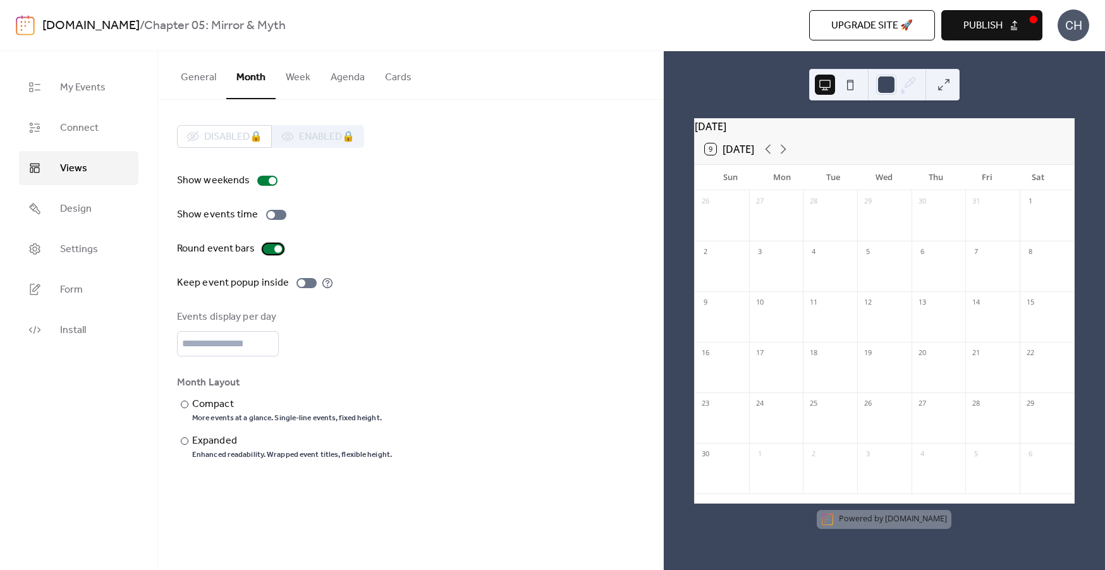
click at [275, 250] on div at bounding box center [278, 249] width 8 height 8
click at [275, 250] on div at bounding box center [273, 249] width 20 height 10
click at [305, 285] on div at bounding box center [307, 283] width 20 height 10
click at [308, 285] on div at bounding box center [312, 283] width 8 height 8
click at [270, 216] on div at bounding box center [271, 215] width 8 height 8
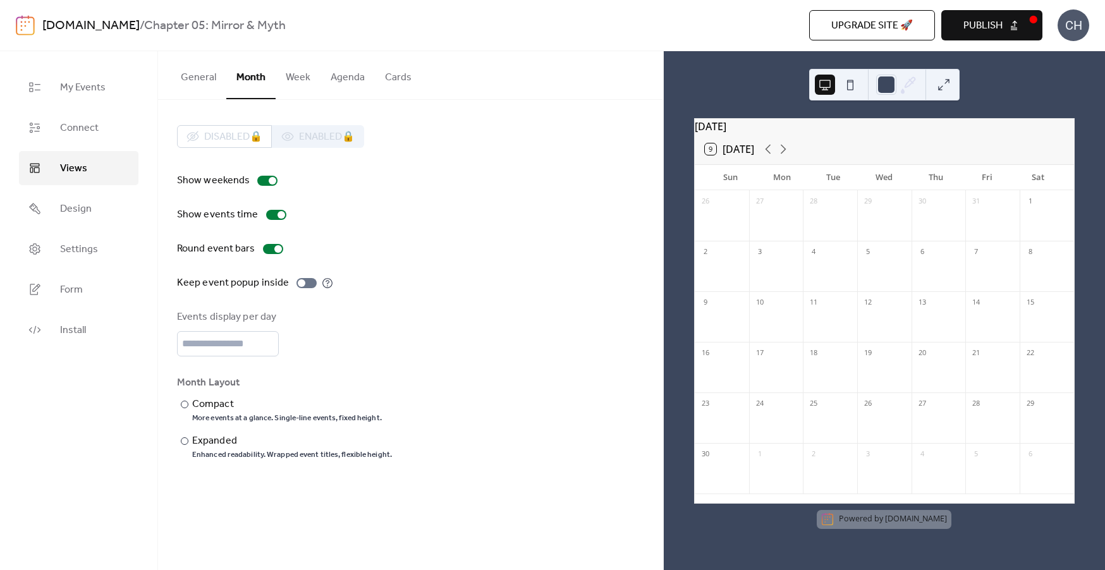
click at [303, 82] on button "Week" at bounding box center [298, 74] width 45 height 47
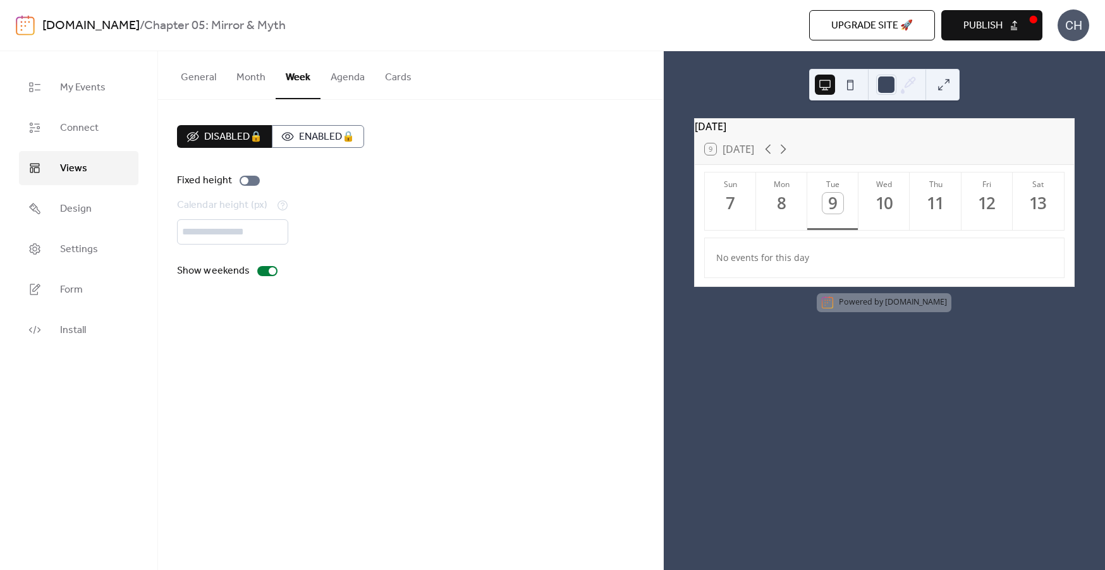
click at [257, 76] on button "Month" at bounding box center [250, 74] width 49 height 47
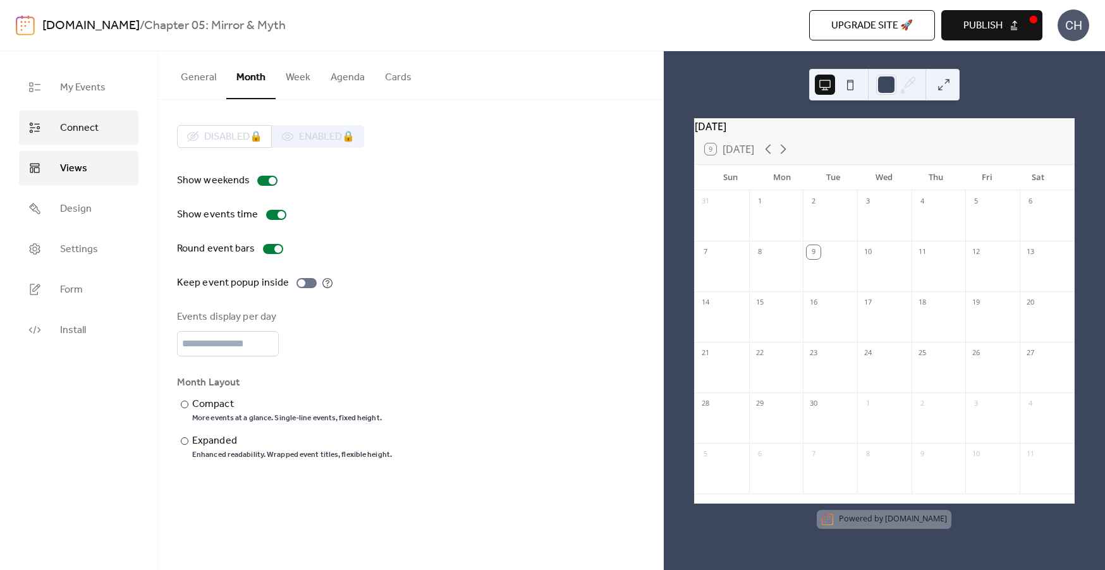
click at [118, 134] on link "Connect" at bounding box center [78, 128] width 119 height 34
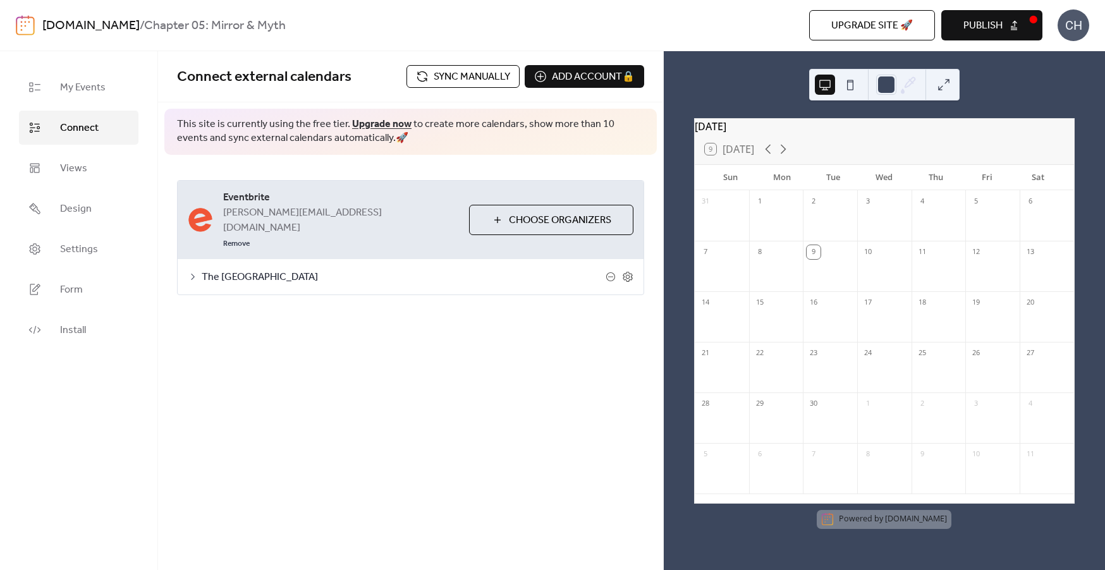
click at [197, 272] on icon at bounding box center [193, 277] width 10 height 10
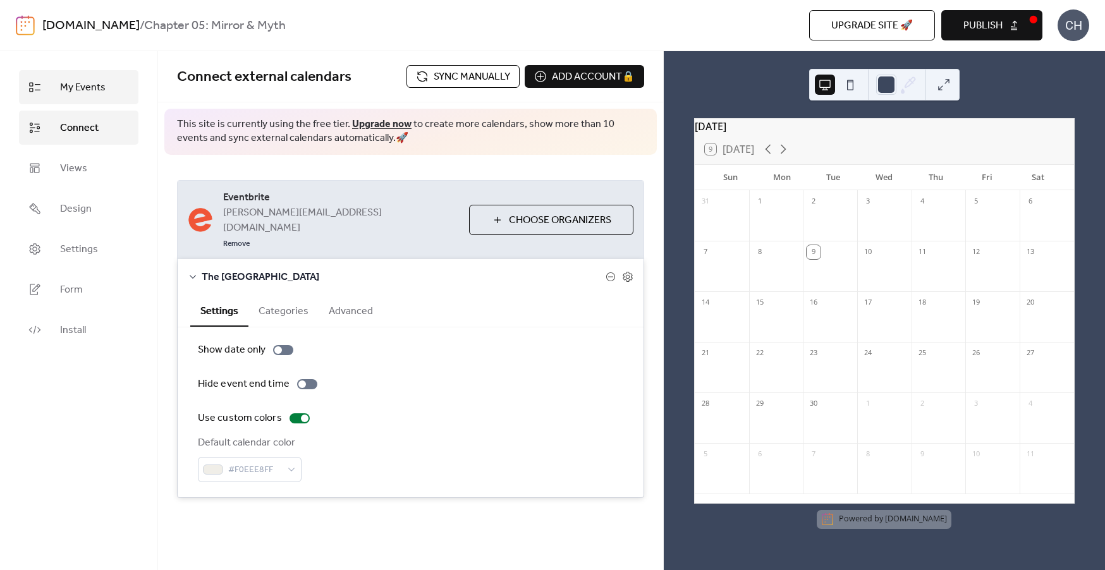
click at [95, 82] on span "My Events" at bounding box center [83, 87] width 46 height 15
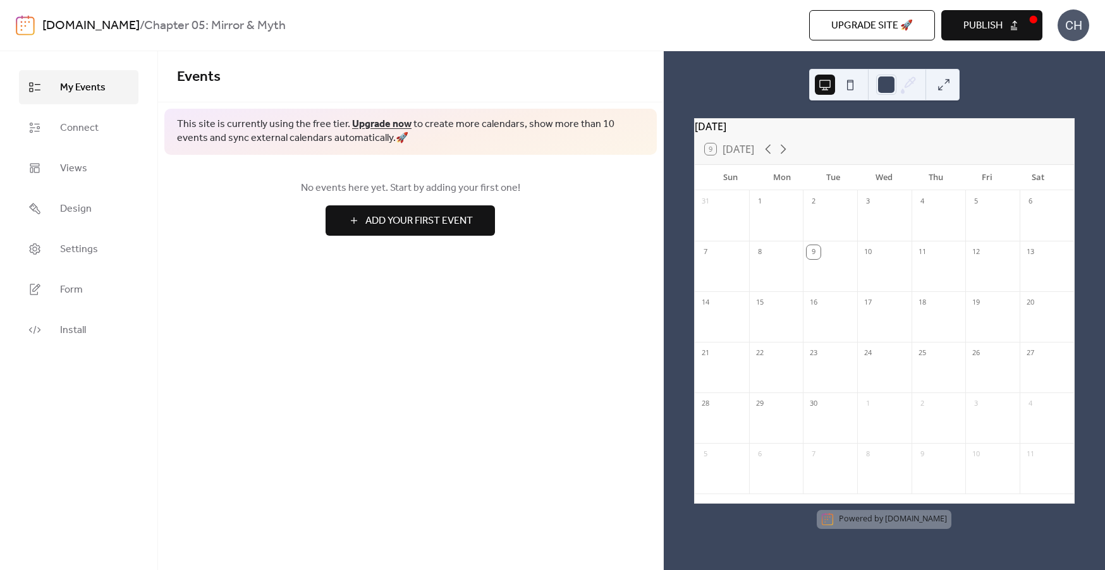
click at [373, 223] on span "Add Your First Event" at bounding box center [418, 221] width 107 height 15
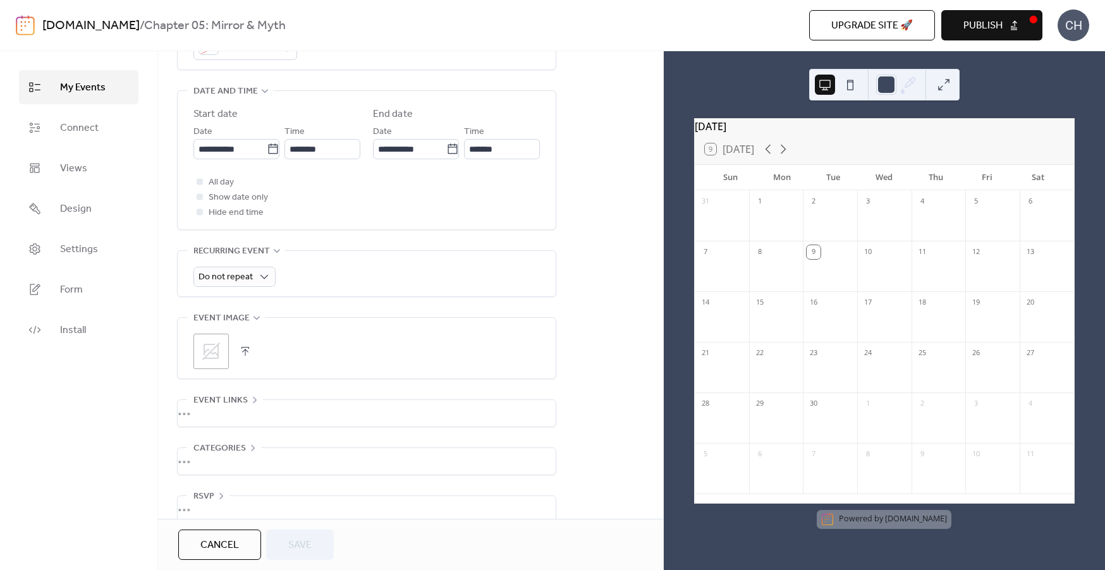
scroll to position [419, 0]
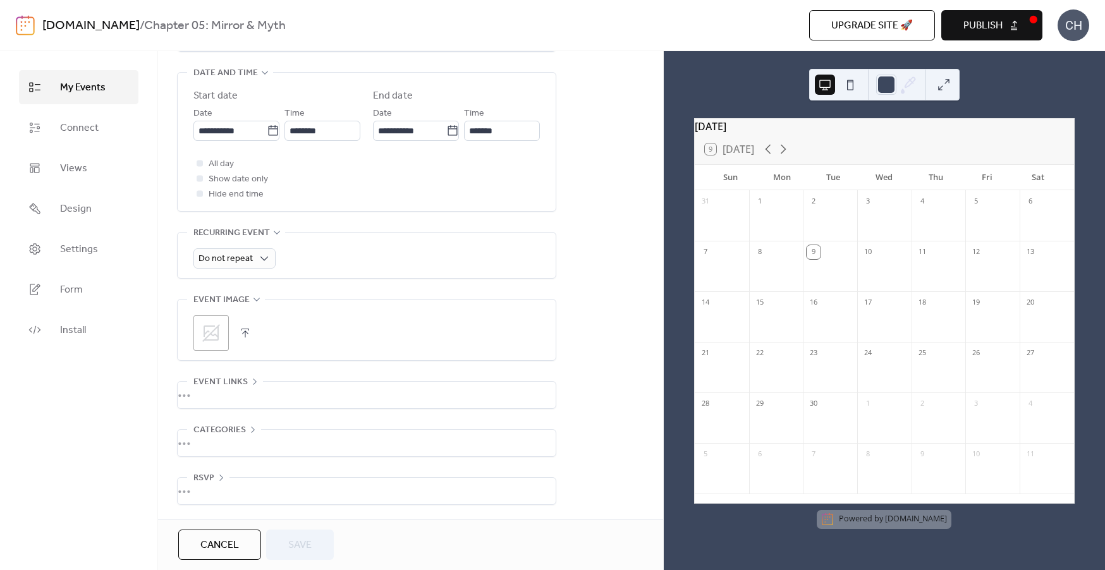
click at [233, 539] on span "Cancel" at bounding box center [219, 545] width 39 height 15
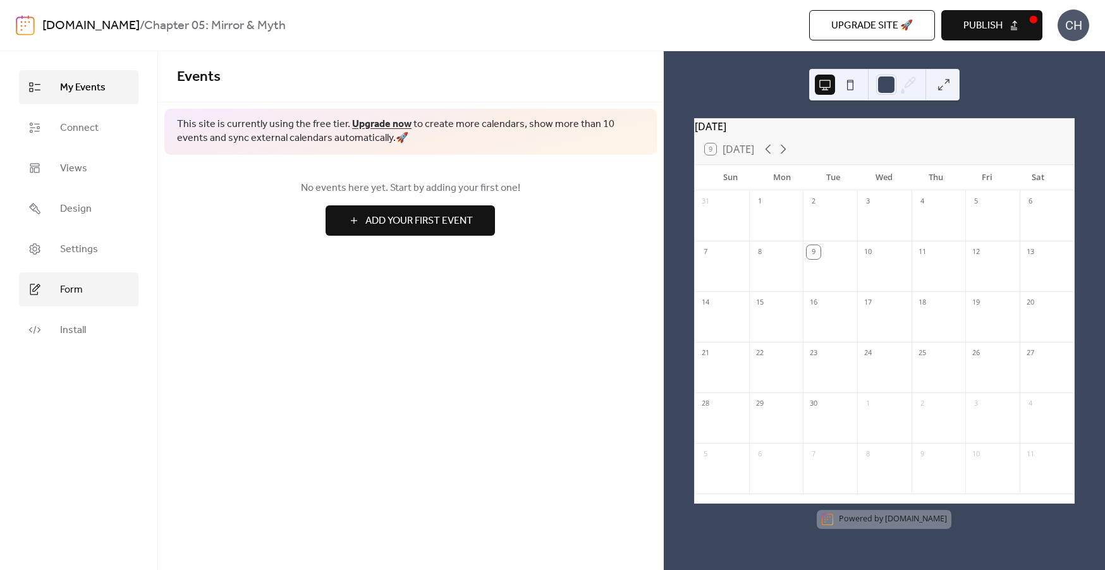
click at [91, 291] on link "Form" at bounding box center [78, 289] width 119 height 34
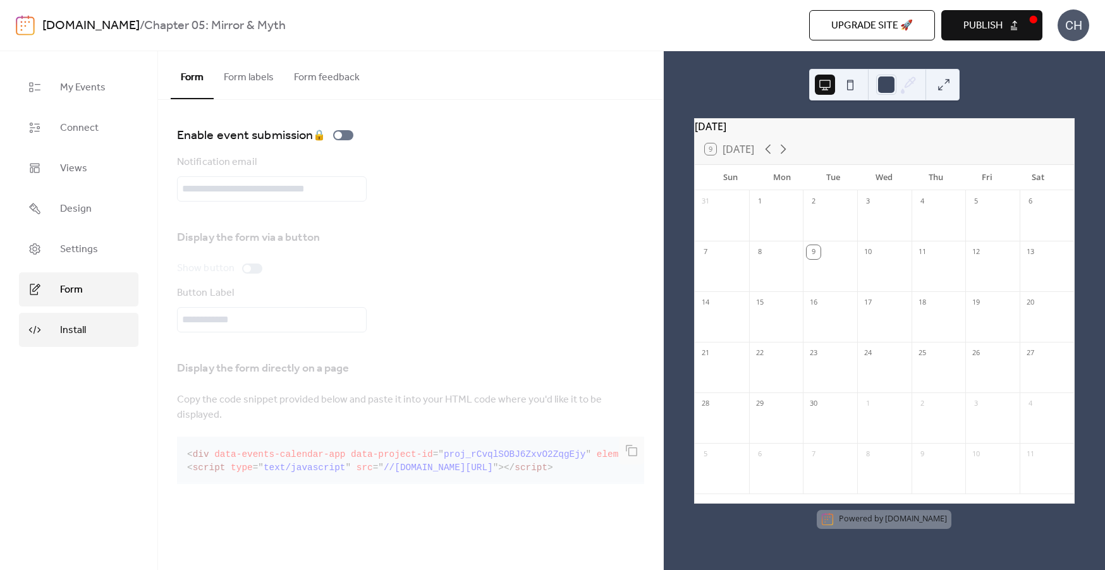
click at [87, 339] on link "Install" at bounding box center [78, 330] width 119 height 34
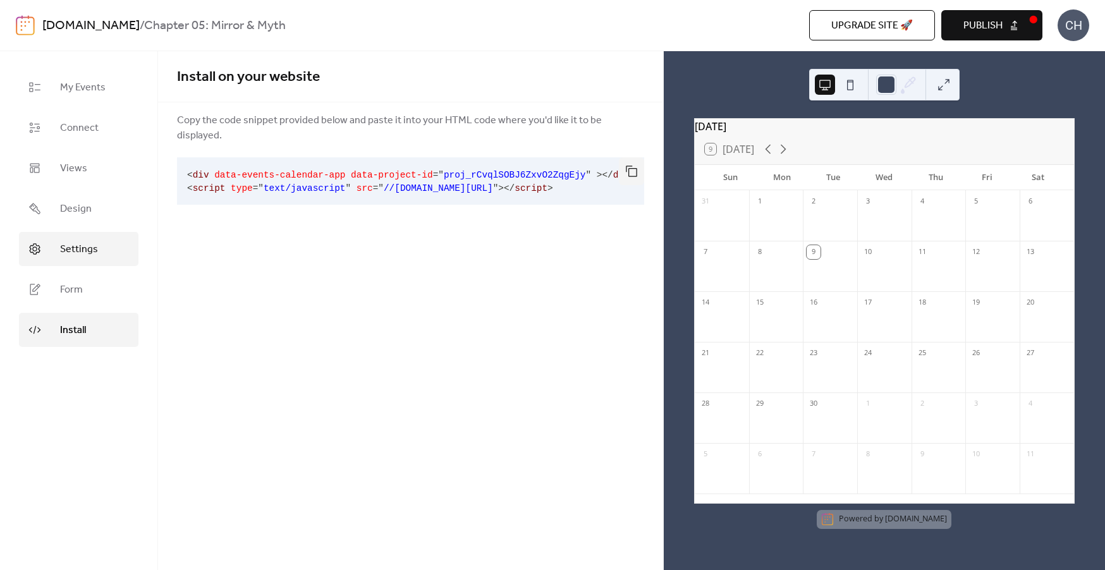
click at [107, 250] on link "Settings" at bounding box center [78, 249] width 119 height 34
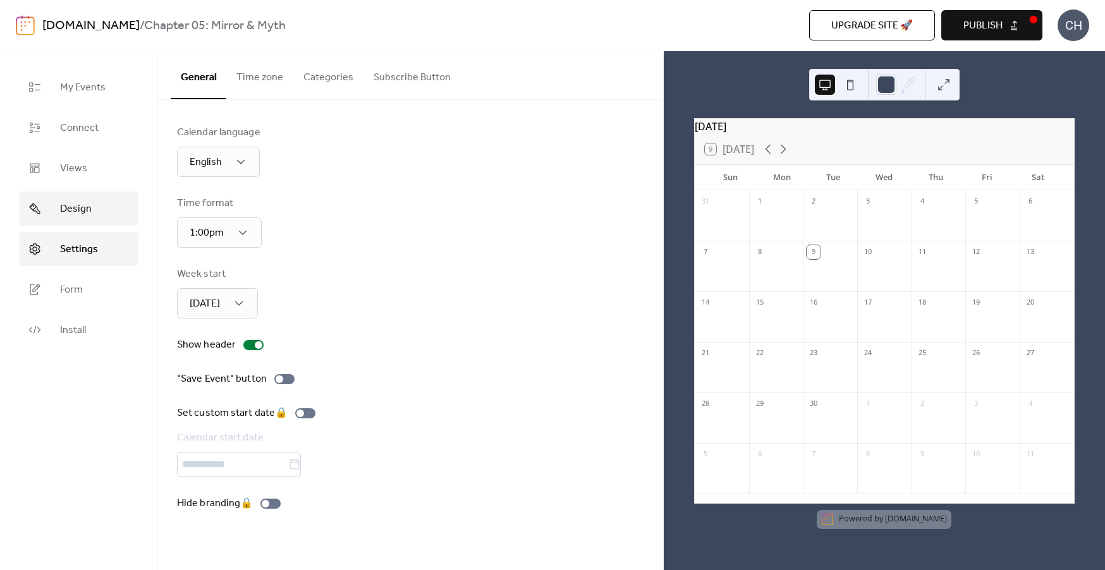
click at [105, 217] on link "Design" at bounding box center [78, 209] width 119 height 34
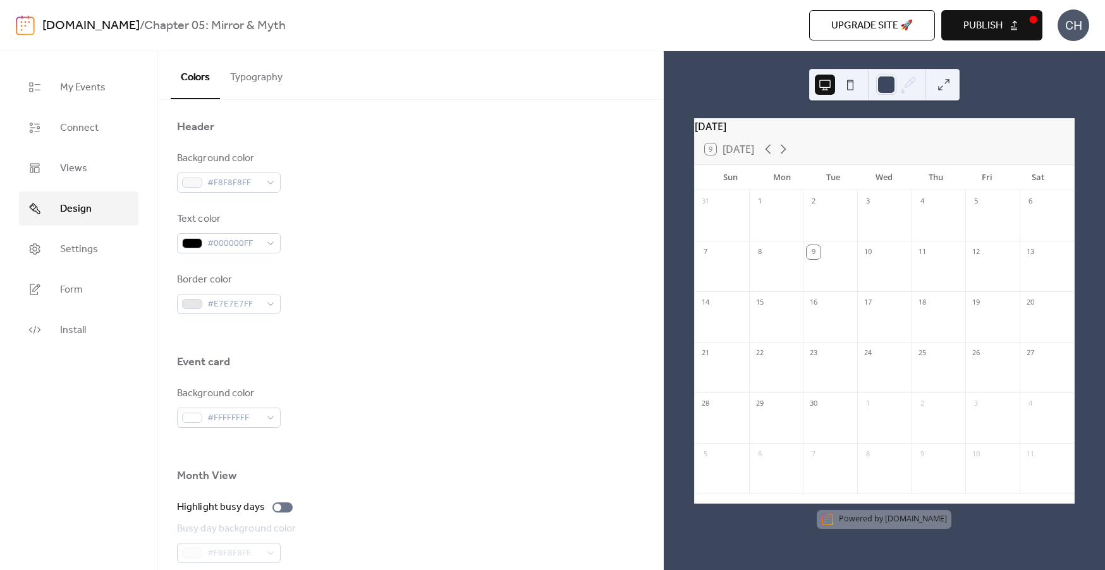
scroll to position [755, 0]
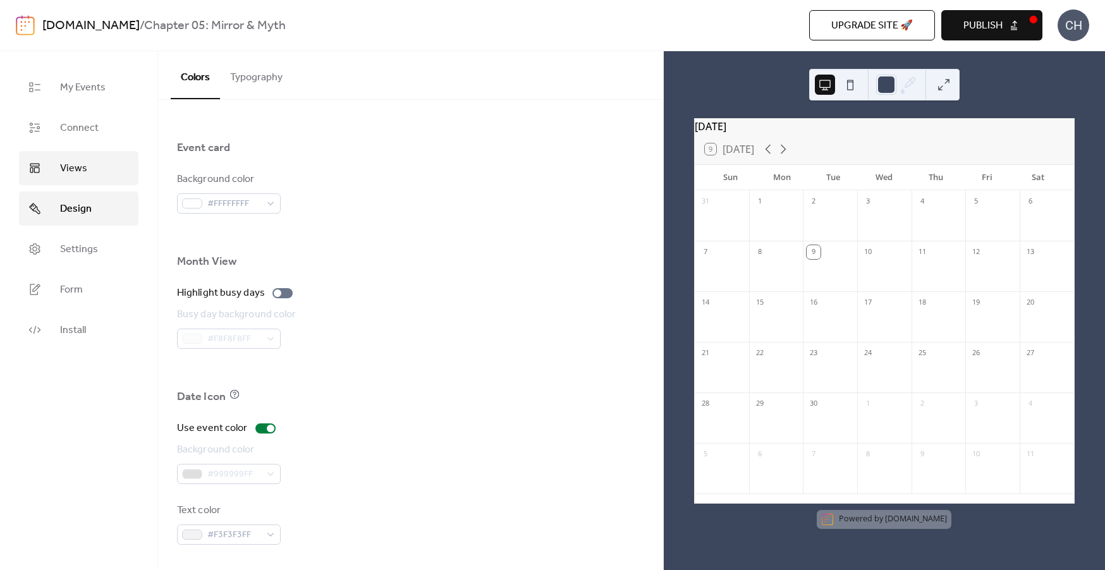
click at [95, 170] on link "Views" at bounding box center [78, 168] width 119 height 34
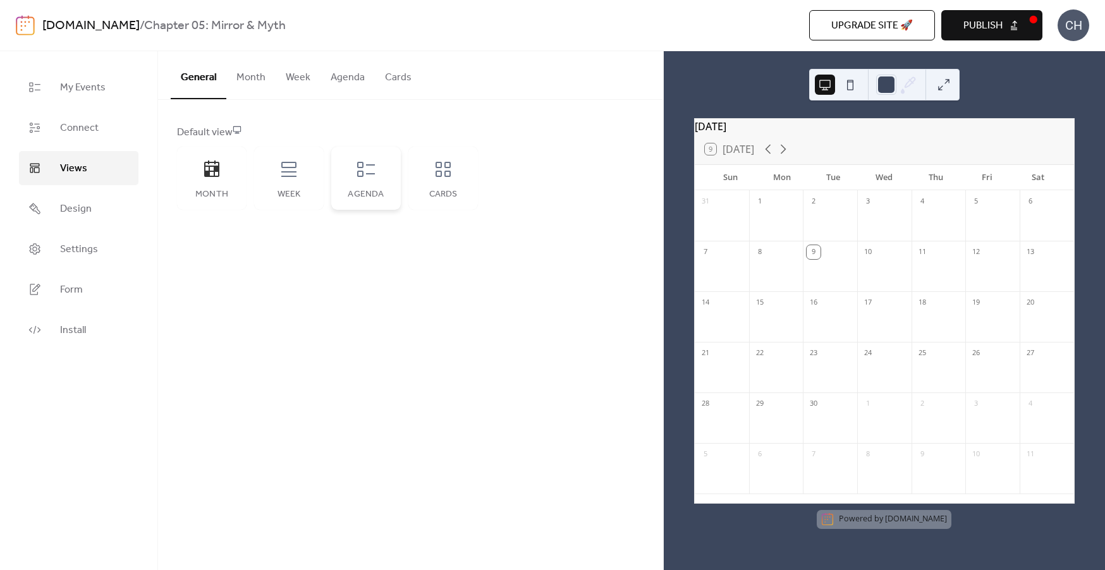
click at [393, 176] on div "Agenda" at bounding box center [366, 178] width 70 height 63
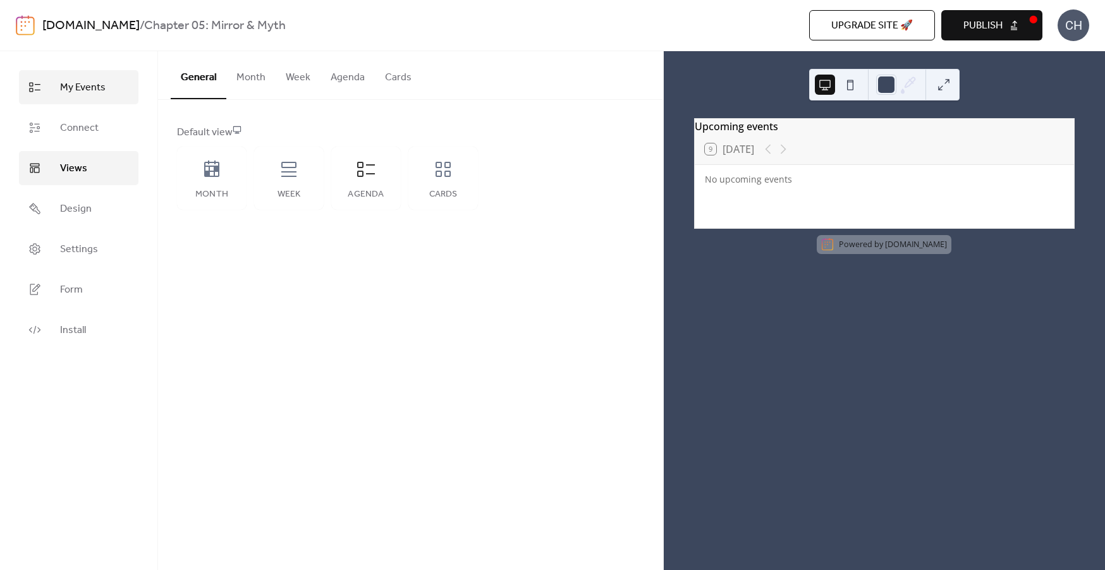
click at [108, 98] on link "My Events" at bounding box center [78, 87] width 119 height 34
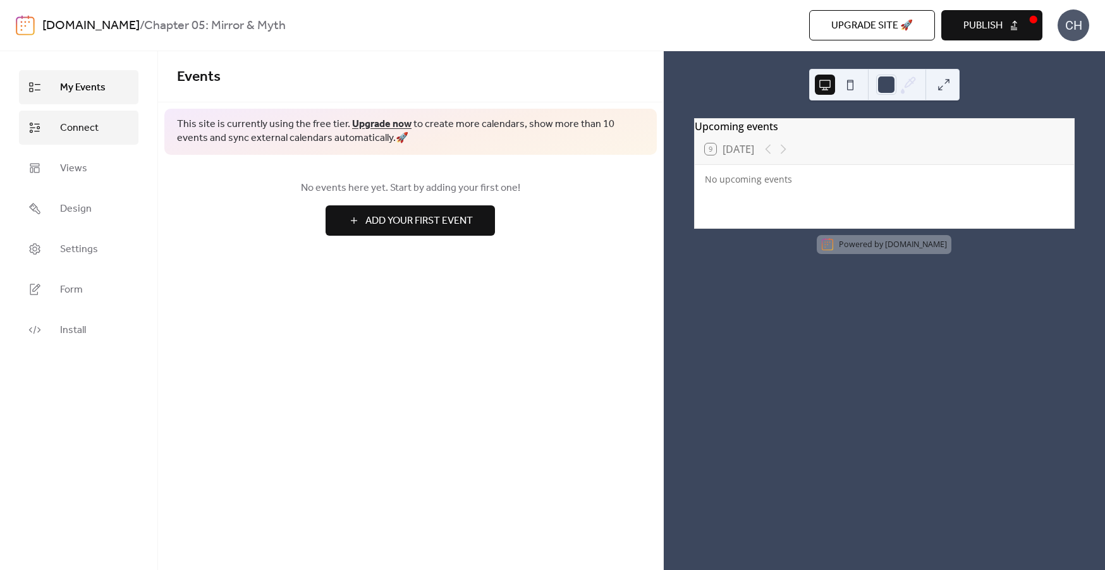
click at [91, 136] on span "Connect" at bounding box center [79, 128] width 39 height 15
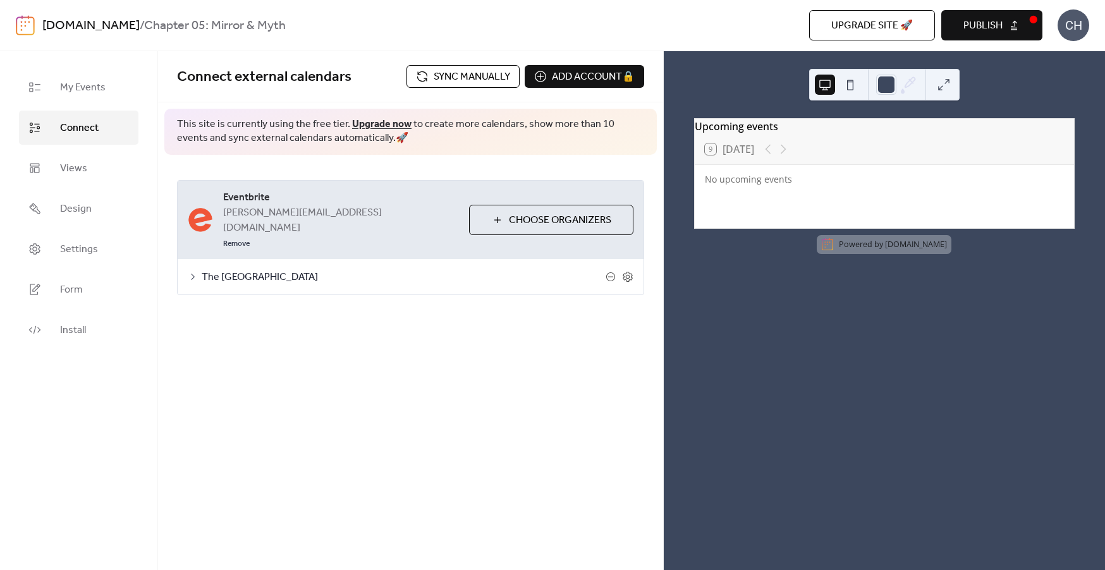
click at [262, 270] on span "The [GEOGRAPHIC_DATA]" at bounding box center [404, 277] width 404 height 15
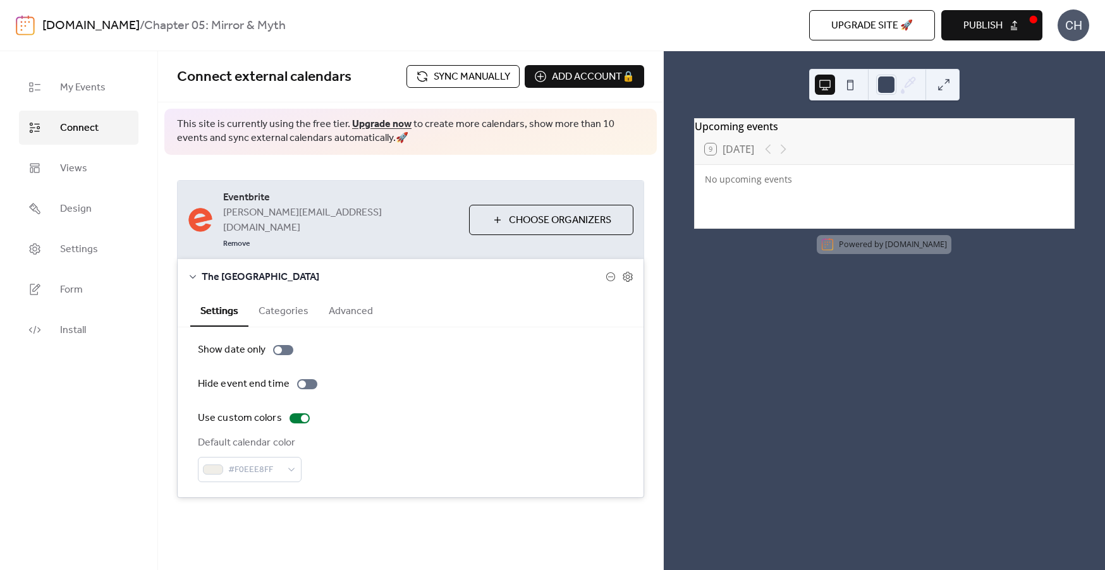
click at [304, 295] on button "Categories" at bounding box center [283, 310] width 70 height 31
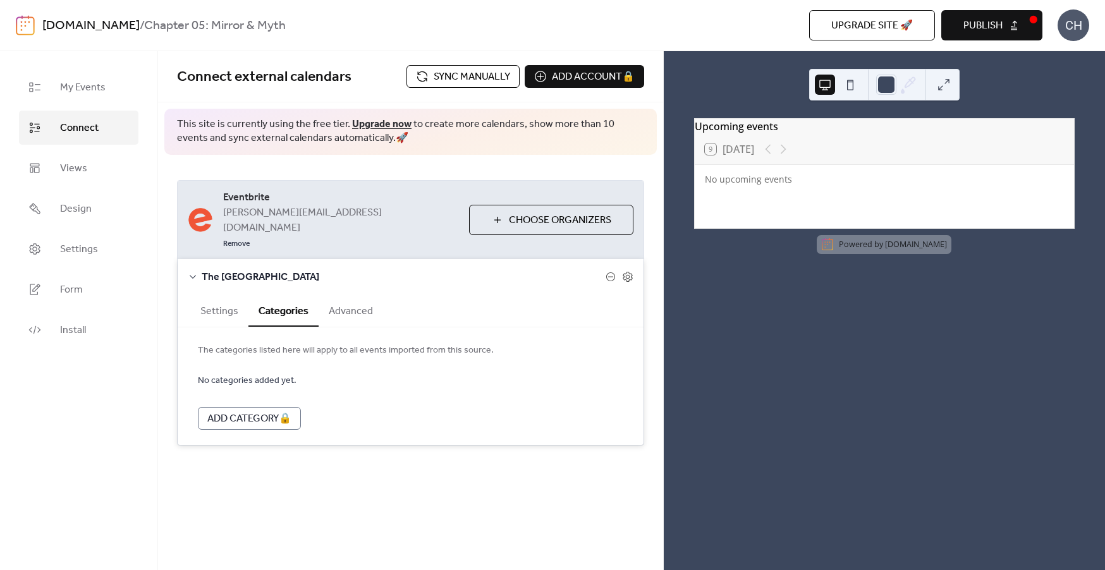
click at [358, 295] on button "Advanced" at bounding box center [351, 310] width 64 height 31
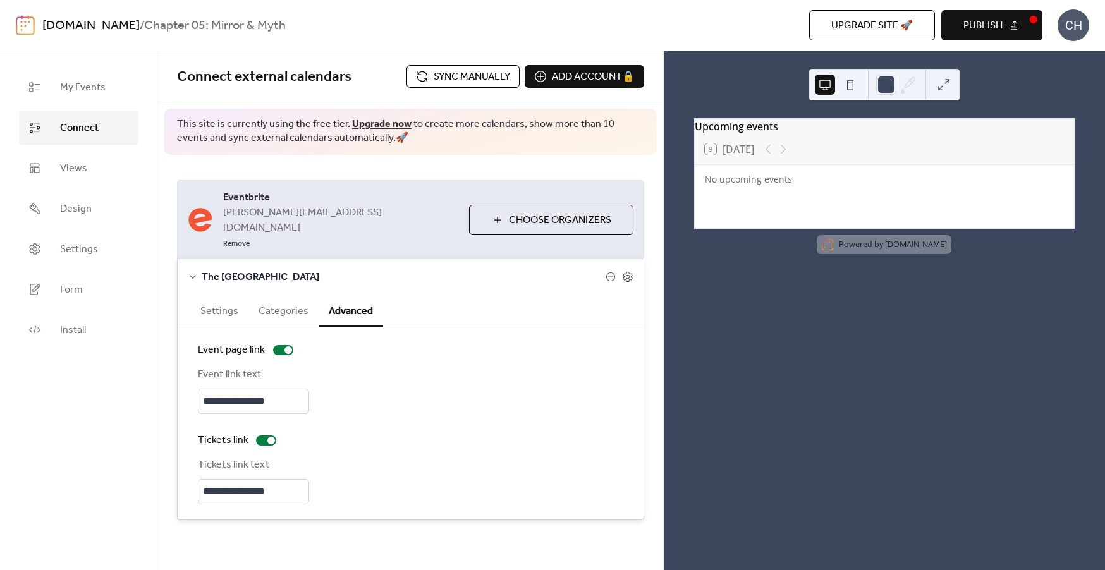
click at [190, 272] on icon at bounding box center [193, 277] width 10 height 10
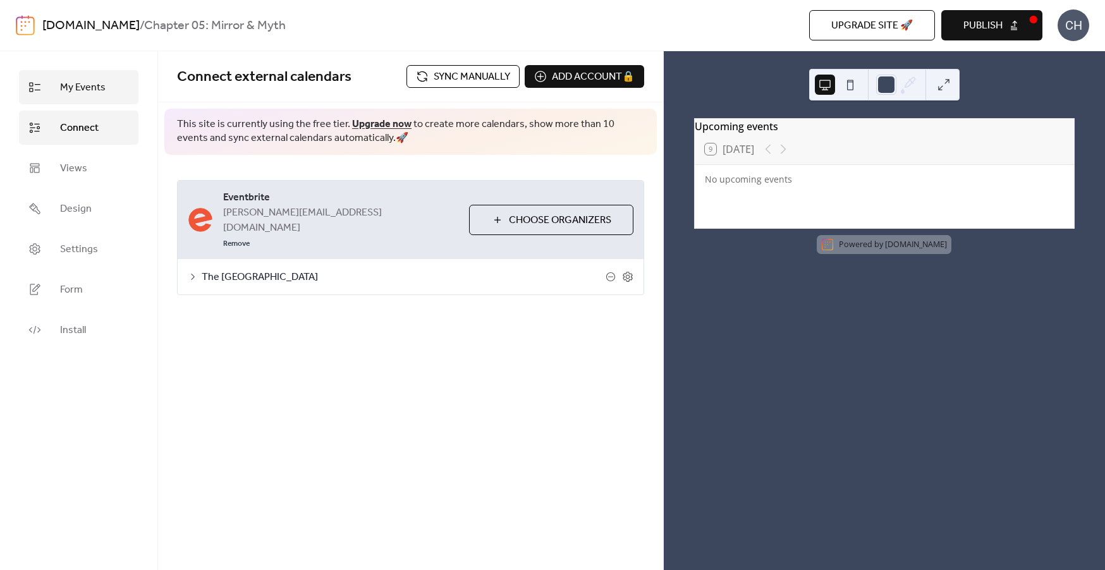
click at [60, 95] on span "My Events" at bounding box center [83, 87] width 46 height 15
